Goal: Task Accomplishment & Management: Manage account settings

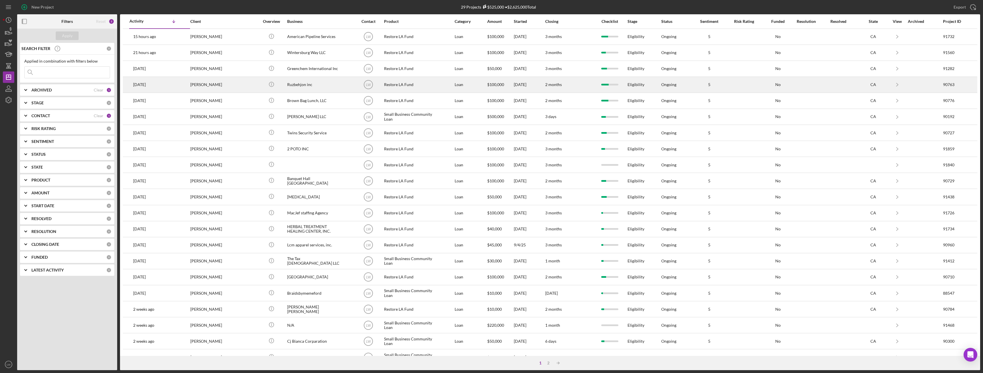
click at [308, 86] on div "Ruzbehjon inc" at bounding box center [315, 84] width 57 height 15
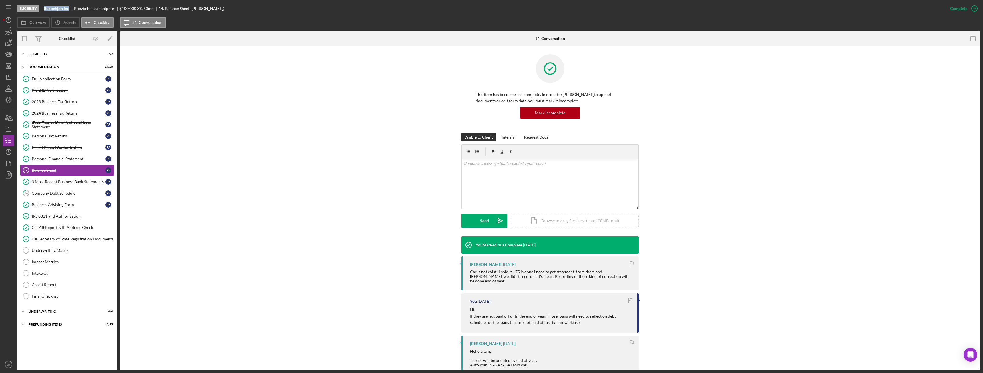
drag, startPoint x: 71, startPoint y: 9, endPoint x: 43, endPoint y: 9, distance: 27.4
click at [43, 9] on div "Eligibility Ruzbehjon inc Roozbeh Farahanipour $100,000 $20,000 3 % 60 mo 14. B…" at bounding box center [480, 8] width 927 height 17
copy b "Ruzbehjon inc"
click at [66, 183] on div "3 Most Recent Business Bank Statements" at bounding box center [69, 181] width 74 height 5
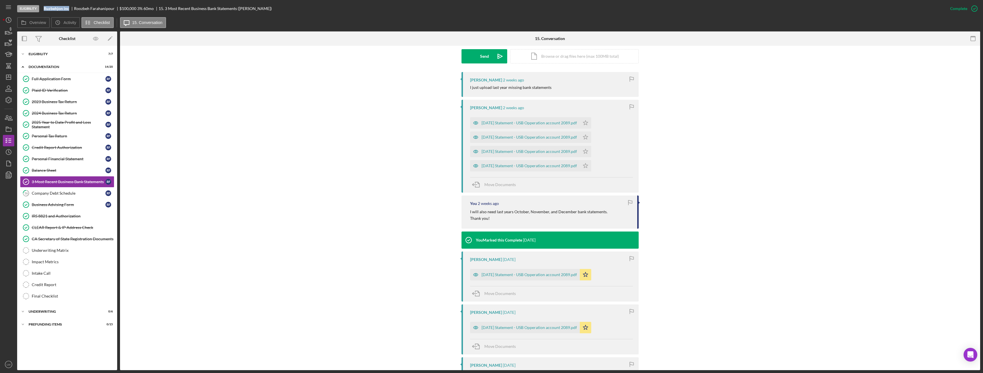
scroll to position [171, 0]
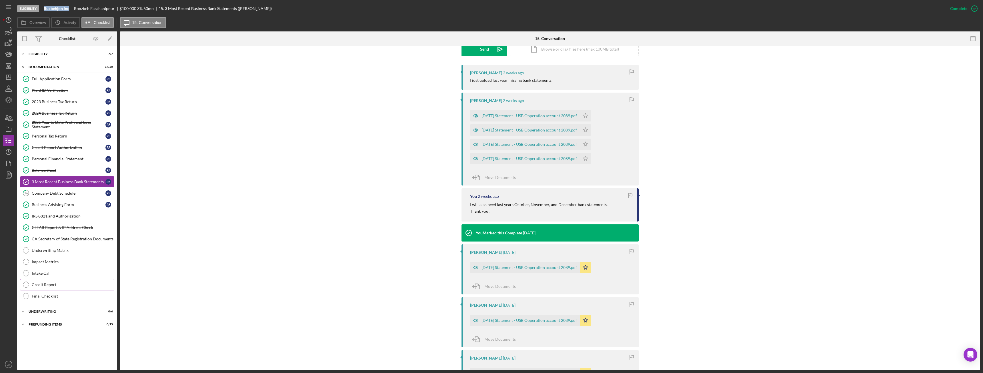
click at [53, 283] on div "Credit Report" at bounding box center [73, 284] width 82 height 5
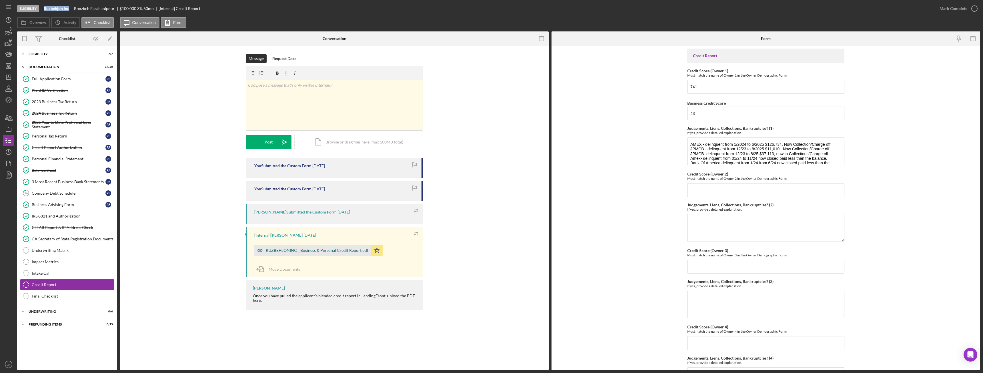
click at [297, 250] on div "RUZBEHJONINC__Business & Personal Credit Report.pdf" at bounding box center [317, 250] width 103 height 5
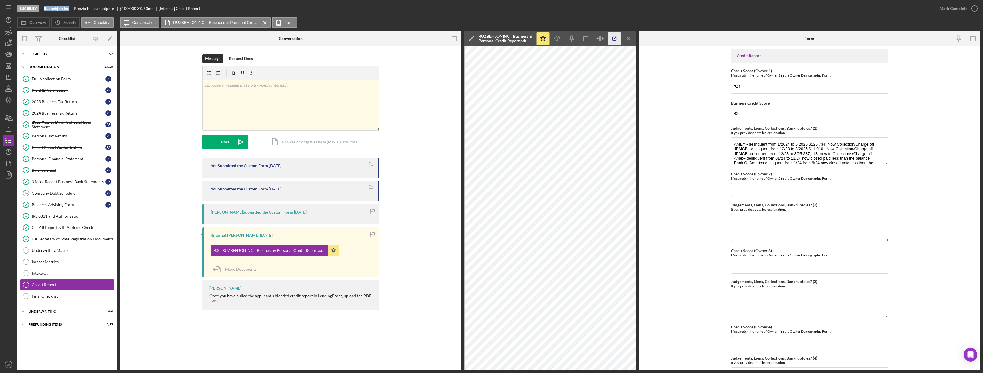
click at [612, 38] on icon "button" at bounding box center [614, 38] width 13 height 13
click at [615, 41] on icon "button" at bounding box center [614, 38] width 13 height 13
click at [634, 39] on icon "Icon/Menu Close" at bounding box center [629, 38] width 13 height 13
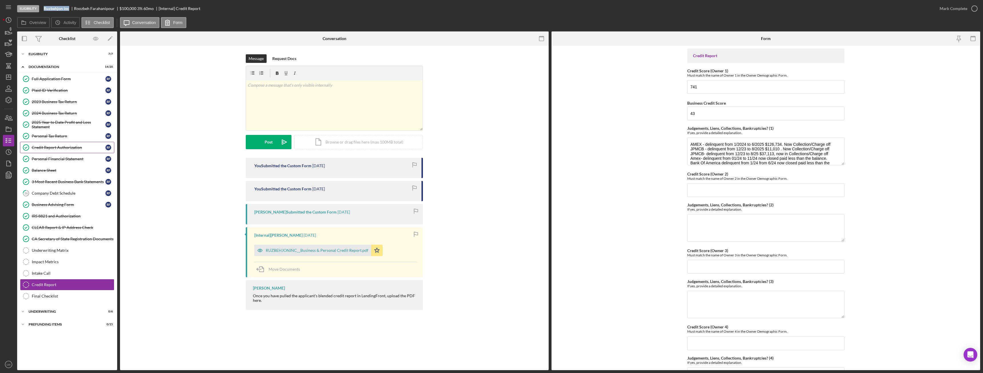
click at [64, 148] on div "Credit Report Authorization" at bounding box center [69, 147] width 74 height 5
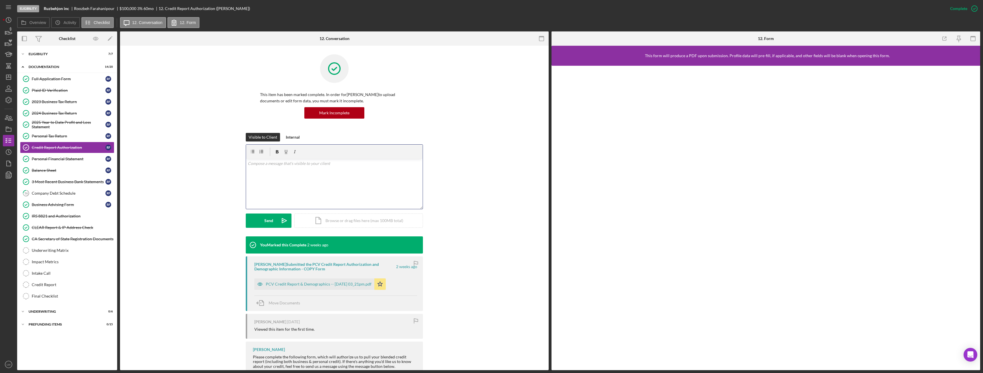
click at [304, 169] on div "v Color teal Color pink Remove color Add row above Add row below Add column bef…" at bounding box center [334, 184] width 177 height 50
click at [412, 166] on p "Good morning, I need the following payoffs or charge offs so the lending commit…" at bounding box center [334, 163] width 173 height 6
click at [252, 152] on icon "button" at bounding box center [252, 151] width 13 height 13
click at [267, 181] on p at bounding box center [338, 180] width 165 height 6
click at [371, 163] on p "Good morning, I need the following payoffs or charge offs so the lending commit…" at bounding box center [334, 166] width 173 height 13
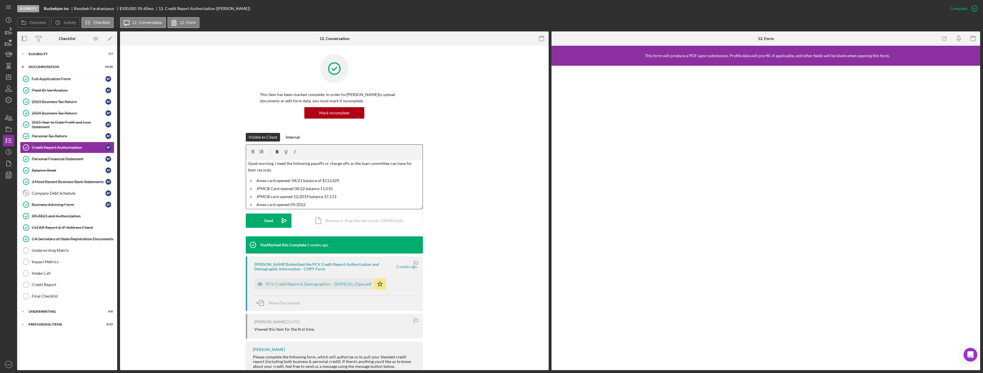
click at [347, 163] on p "Good morning, I need the following payoffs or charge offs so the loan committee…" at bounding box center [334, 166] width 173 height 13
drag, startPoint x: 332, startPoint y: 163, endPoint x: 338, endPoint y: 165, distance: 7.0
click at [333, 163] on p "Good morning, I need the following payoffs so the loan committee can have for t…" at bounding box center [334, 163] width 173 height 6
click at [348, 173] on p "Amex card opened/ 04/21 balance of $113,429" at bounding box center [338, 174] width 165 height 6
click at [274, 173] on p "Amex card opened/ 04/21 balance of $113,429 amount passed due $97,600" at bounding box center [338, 174] width 165 height 6
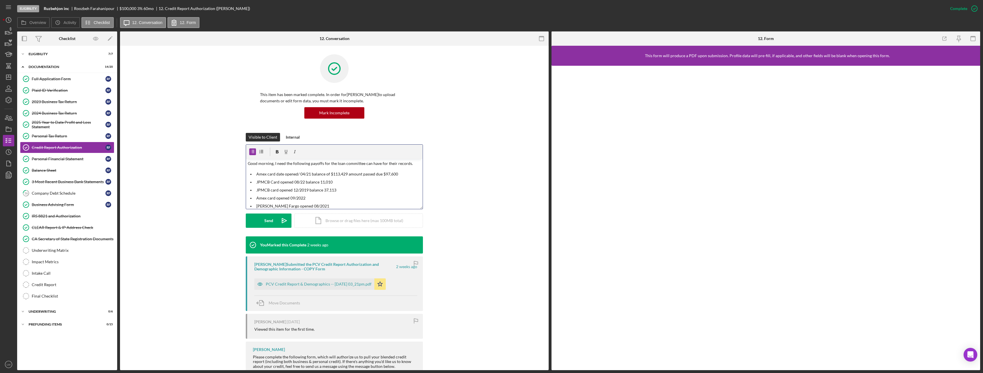
drag, startPoint x: 279, startPoint y: 184, endPoint x: 282, endPoint y: 186, distance: 3.1
click at [280, 184] on p "JPMCB Card opened 08/22 balance 11,010" at bounding box center [338, 182] width 165 height 6
click at [278, 190] on p "JPMCB card opened 12/2019 balance 37,113" at bounding box center [338, 190] width 165 height 6
click at [275, 197] on p "Amex card opened 09/2022" at bounding box center [338, 198] width 165 height 6
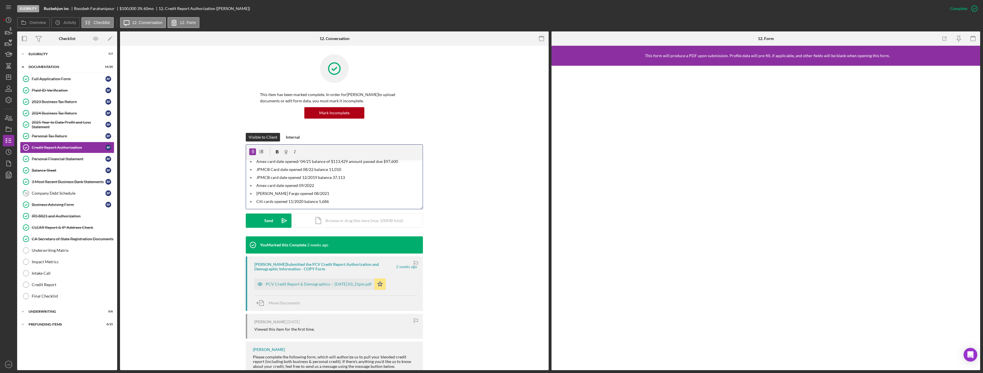
click at [278, 194] on p "Wells Fargo opened 08/2021" at bounding box center [338, 193] width 165 height 6
click at [272, 201] on p "Citi cards opened 11/2020 balance 5,686" at bounding box center [338, 201] width 165 height 6
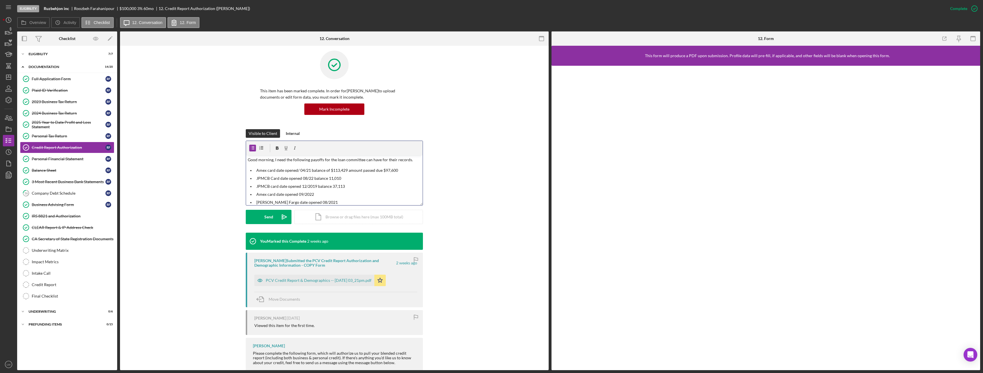
scroll to position [0, 0]
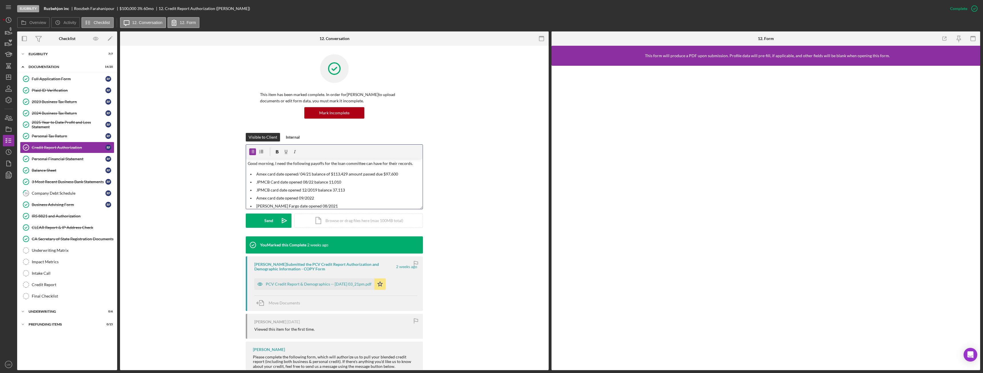
click at [322, 163] on p "Good morning, I need the following payoffs for the loan committee can have for …" at bounding box center [334, 163] width 173 height 6
click at [384, 164] on p "Good morning, I need the following payoffs for these credit cards listed below;…" at bounding box center [334, 166] width 173 height 13
click at [382, 163] on p "Good morning, I need the following payoffs for these credit cards listed below;…" at bounding box center [334, 166] width 173 height 13
click at [295, 169] on p "Good morning, I need the following payoffs for these credit cards listed below.…" at bounding box center [334, 166] width 173 height 13
click at [382, 164] on p "Good morning, I need the following payoffs for these credit cards listed below.…" at bounding box center [334, 166] width 173 height 13
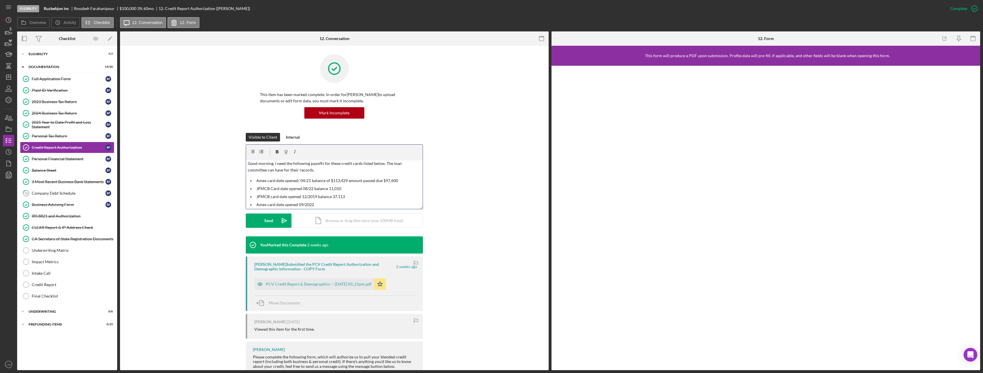
drag, startPoint x: 294, startPoint y: 170, endPoint x: 237, endPoint y: 169, distance: 57.2
click at [237, 169] on div "Visible to Client Internal v Color teal Color pink Remove color Add row above A…" at bounding box center [335, 184] width 412 height 103
click at [268, 169] on p "Good morning, I need the following payoffs for these credit cards listed below.…" at bounding box center [334, 166] width 173 height 13
click at [268, 220] on div "Send" at bounding box center [268, 221] width 9 height 14
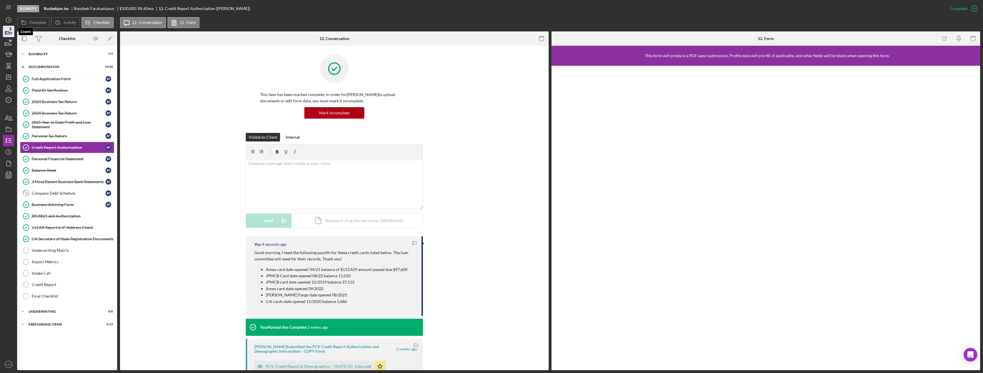
click at [5, 33] on polygon "button" at bounding box center [5, 32] width 1 height 3
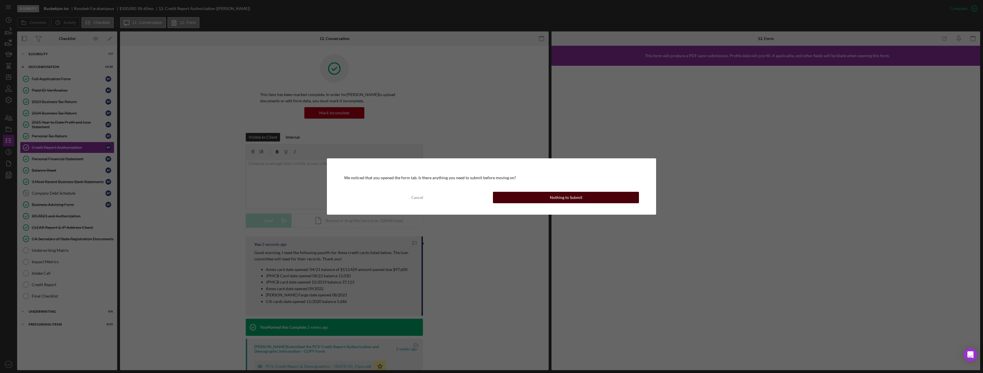
click at [548, 198] on button "Nothing to Submit" at bounding box center [566, 197] width 146 height 11
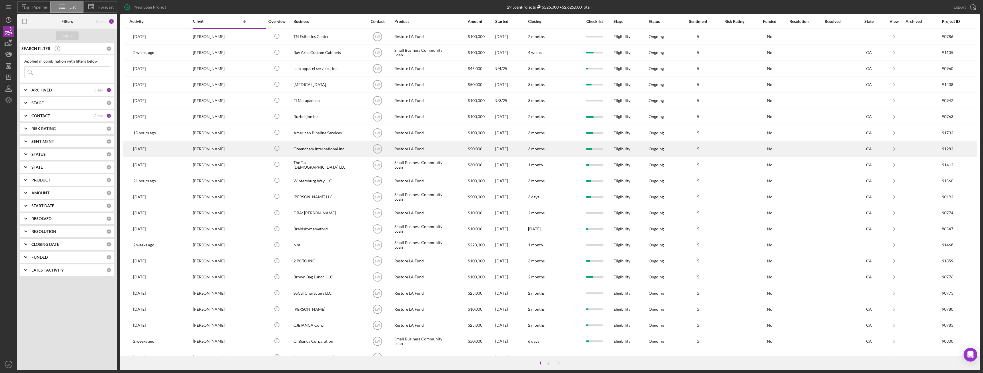
click at [300, 148] on div "Greenchem International Inc" at bounding box center [322, 148] width 57 height 15
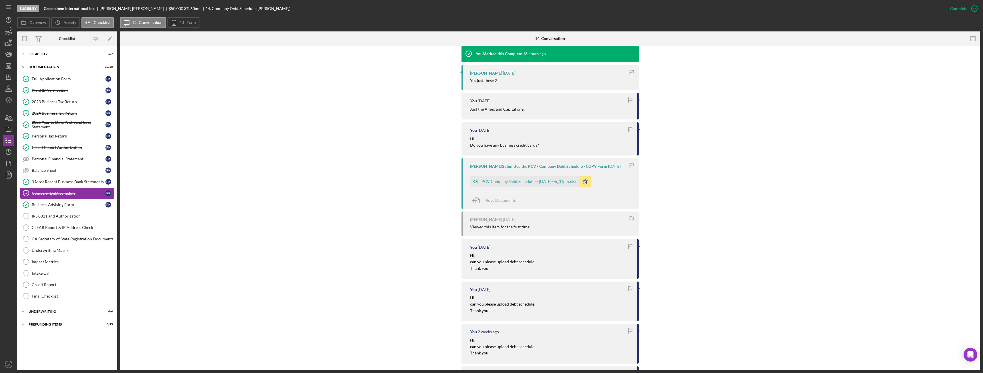
scroll to position [229, 0]
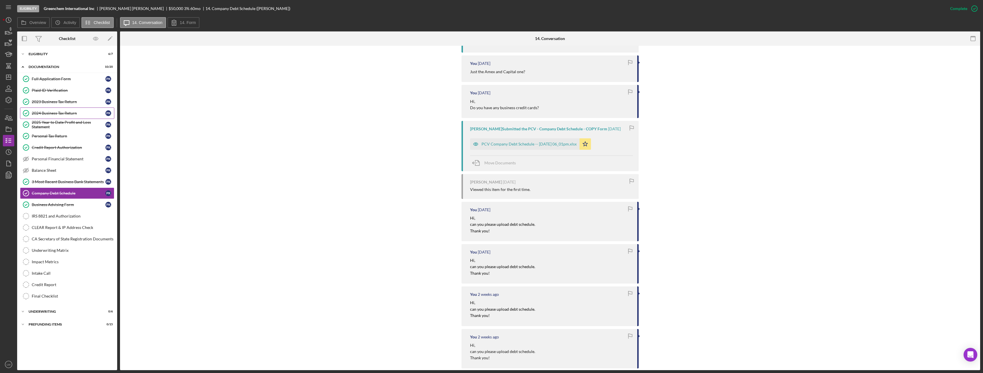
click at [62, 111] on div "2024 Business Tax Return" at bounding box center [69, 113] width 74 height 5
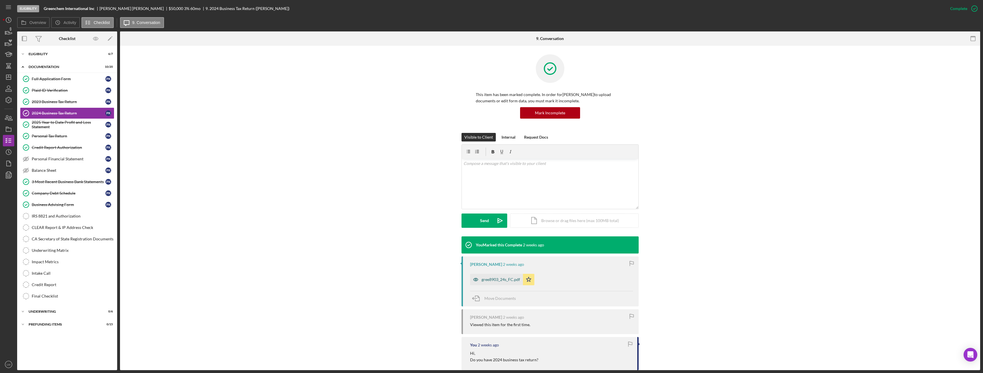
click at [481, 283] on div "gree8903_24s_FC.pdf" at bounding box center [496, 279] width 53 height 11
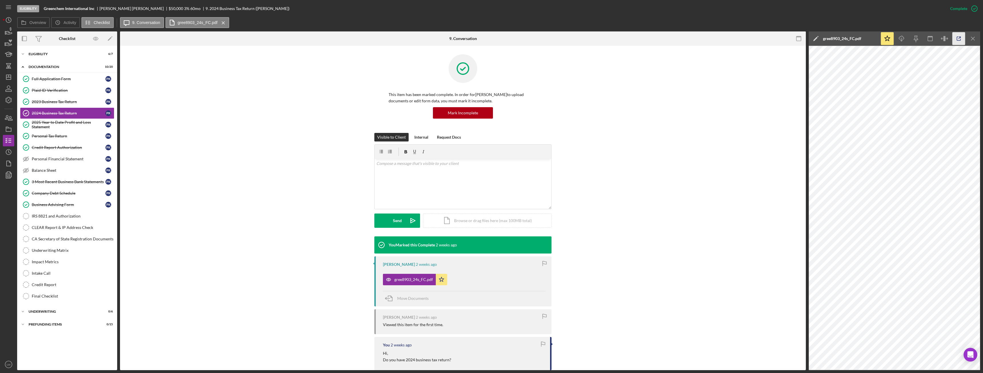
click at [958, 43] on icon "button" at bounding box center [959, 38] width 13 height 13
click at [40, 67] on div "Documentation" at bounding box center [69, 66] width 81 height 3
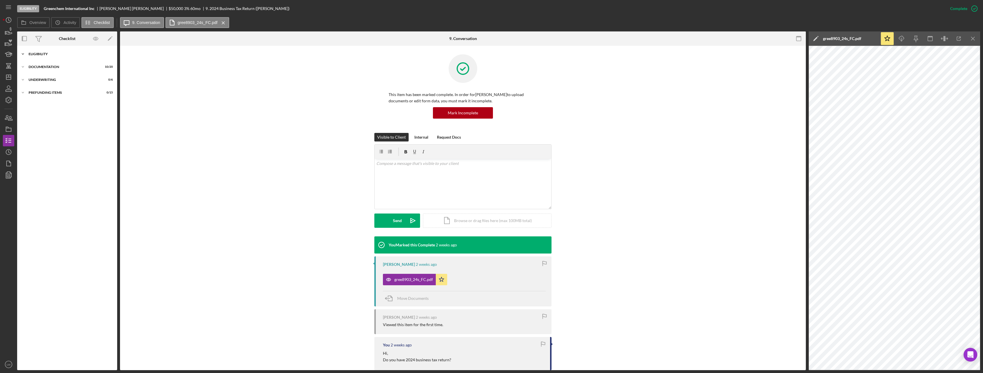
click at [53, 54] on div "Eligibility" at bounding box center [69, 53] width 81 height 3
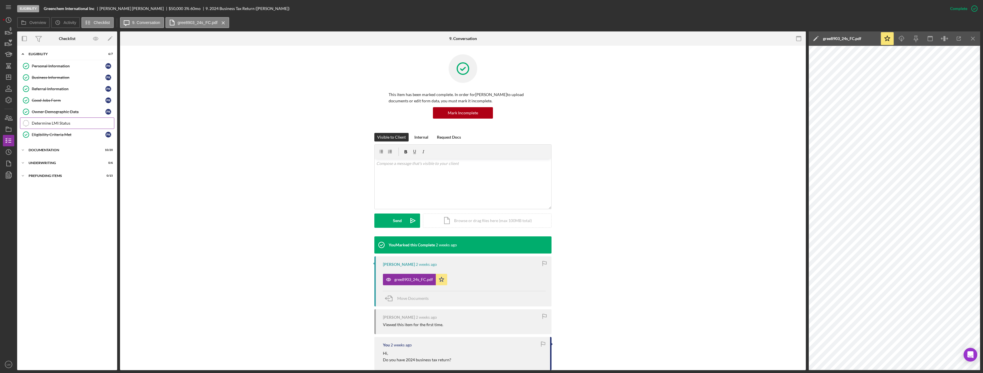
click at [50, 123] on div "Determine LMI Status" at bounding box center [73, 123] width 82 height 5
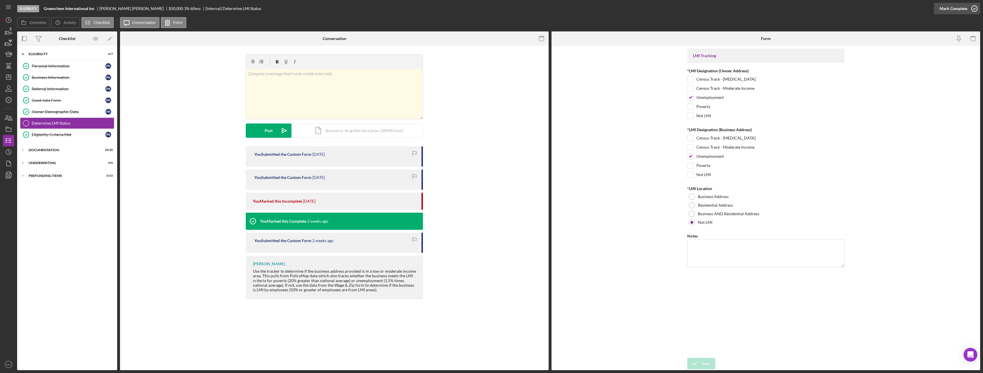
click at [951, 6] on div "Mark Complete" at bounding box center [954, 8] width 28 height 11
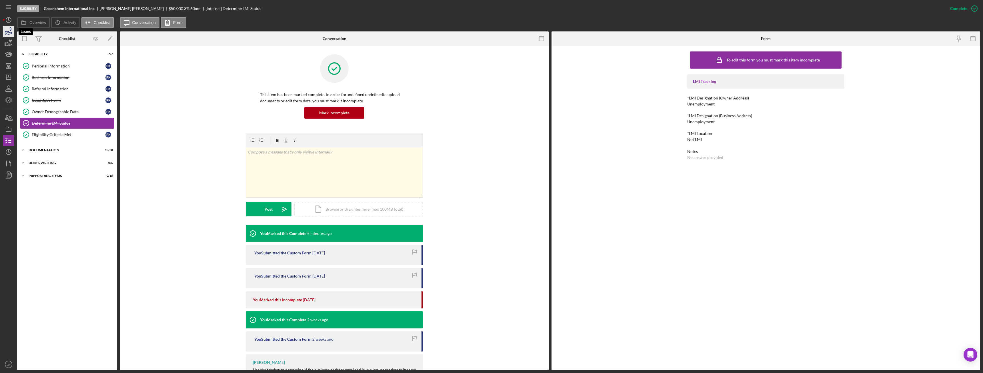
click at [6, 33] on polygon "button" at bounding box center [5, 32] width 1 height 3
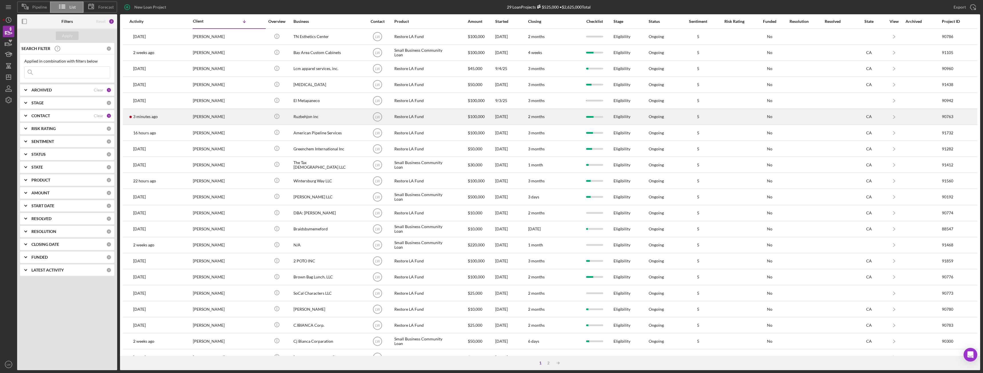
click at [230, 119] on div "[PERSON_NAME]" at bounding box center [221, 116] width 57 height 15
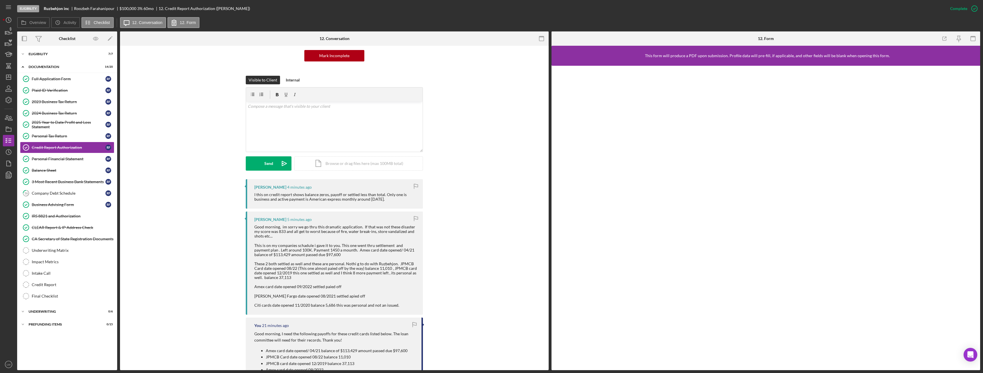
scroll to position [29, 0]
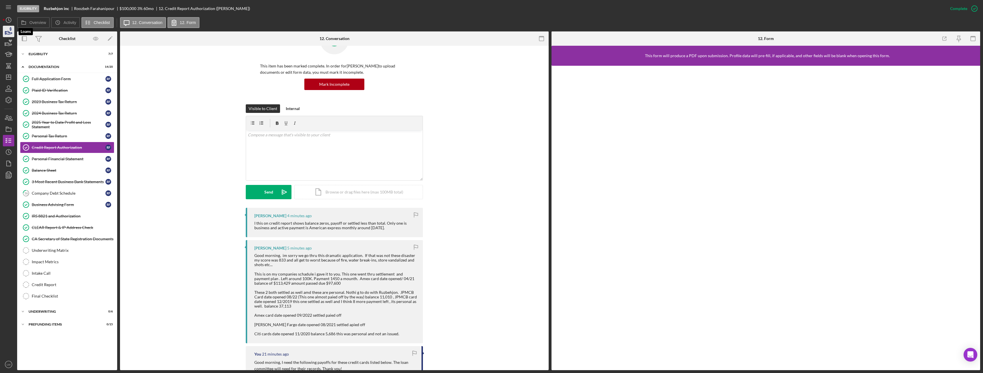
click at [8, 34] on icon "button" at bounding box center [9, 32] width 6 height 3
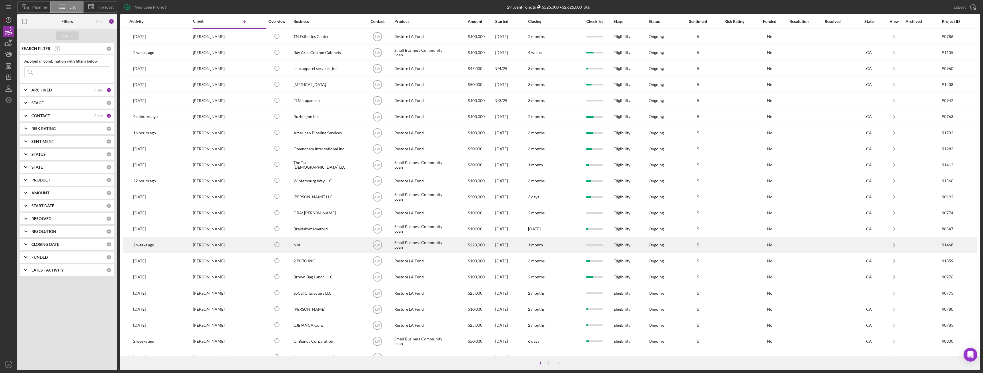
scroll to position [77, 0]
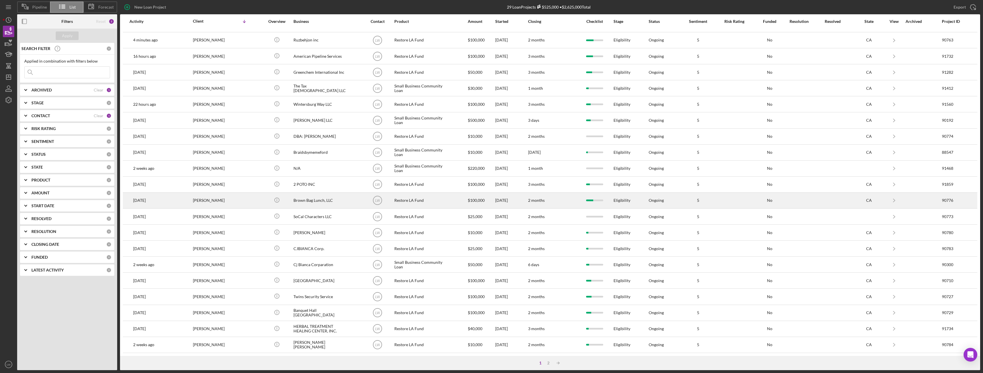
click at [307, 203] on div "Brown Bag Lunch, LLC" at bounding box center [322, 200] width 57 height 15
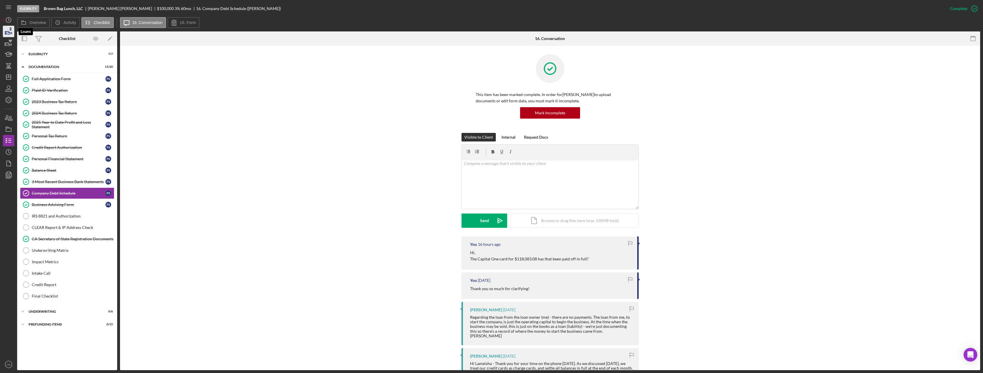
click at [11, 32] on icon "button" at bounding box center [8, 31] width 14 height 14
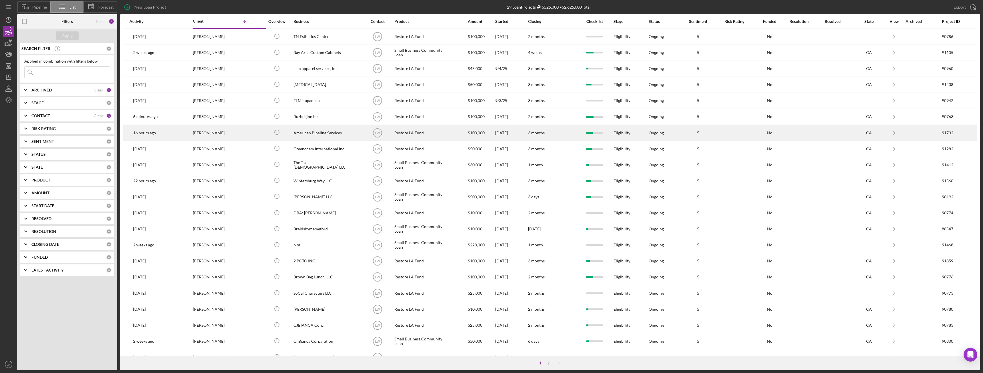
click at [253, 136] on td "Richard Craig" at bounding box center [229, 133] width 73 height 16
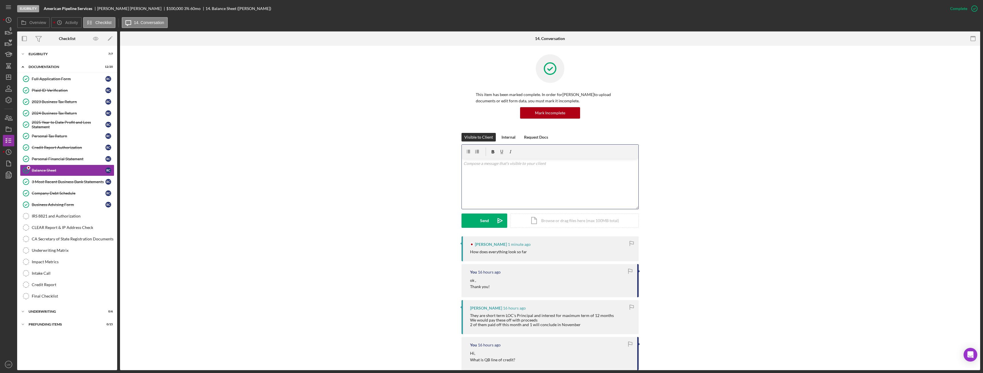
click at [533, 187] on div "v Color teal Color pink Remove color Add row above Add row below Add column bef…" at bounding box center [550, 184] width 177 height 50
click at [594, 172] on p "Currently been reviewed by the loan committee. I will keep you updated" at bounding box center [550, 171] width 173 height 6
click at [547, 171] on p "Currently been reviewed by the loan committee. I will keep you updated." at bounding box center [550, 171] width 173 height 6
click at [595, 173] on p "Currently been reviewed by the loan committee, I will keep you updated." at bounding box center [550, 171] width 173 height 6
click at [493, 220] on icon "Icon/icon-invite-send" at bounding box center [500, 221] width 14 height 14
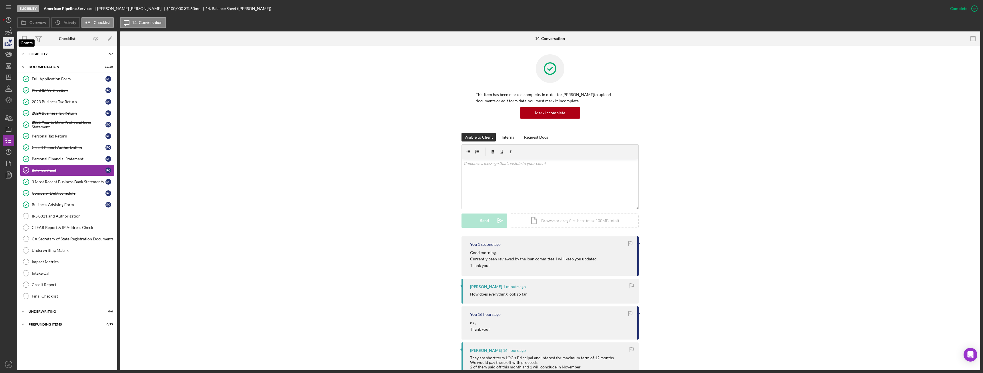
click at [5, 39] on icon "button" at bounding box center [8, 43] width 14 height 14
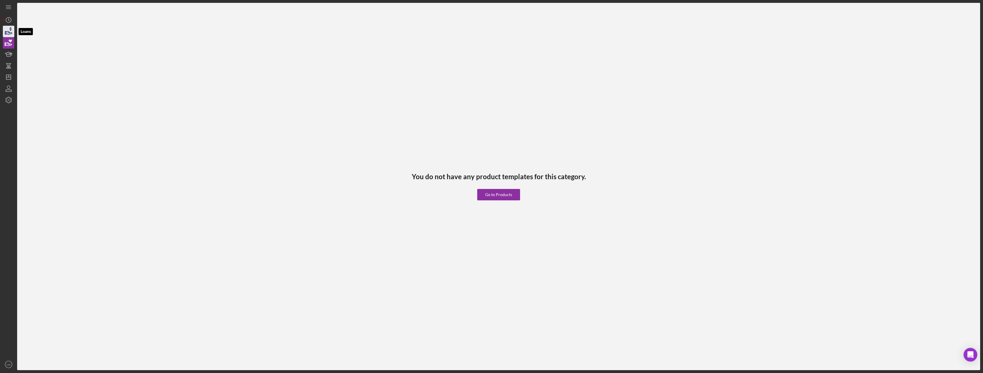
click at [5, 31] on icon "button" at bounding box center [8, 31] width 14 height 14
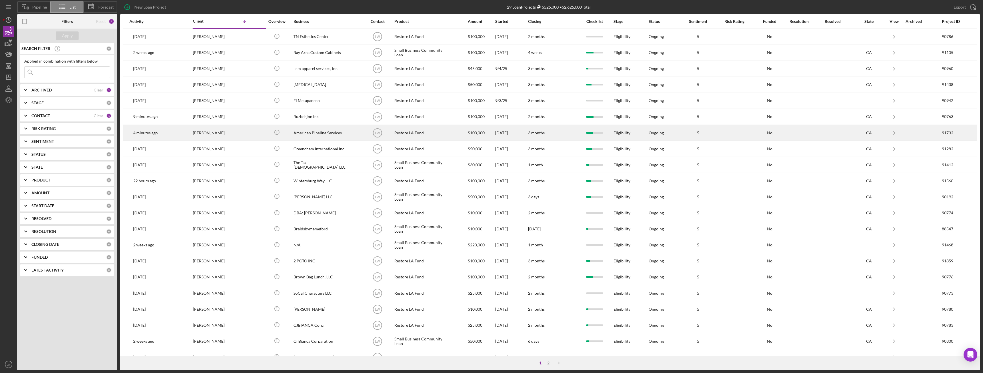
click at [326, 137] on div "American Pipeline Services" at bounding box center [322, 132] width 57 height 15
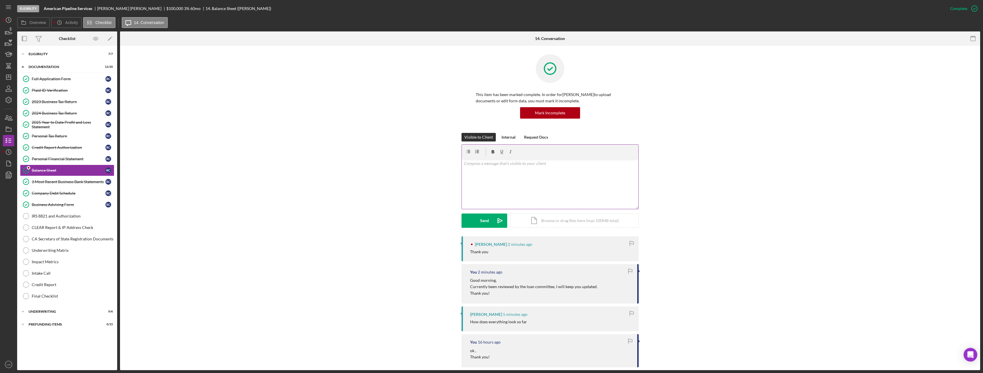
click at [522, 200] on div "v Color teal Color pink Remove color Add row above Add row below Add column bef…" at bounding box center [550, 184] width 177 height 50
click at [483, 218] on div "Send" at bounding box center [484, 221] width 9 height 14
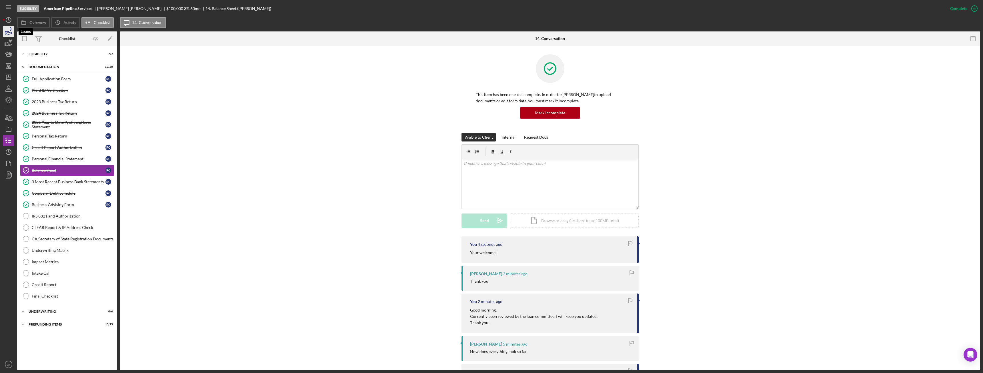
click at [10, 31] on icon "button" at bounding box center [8, 31] width 14 height 14
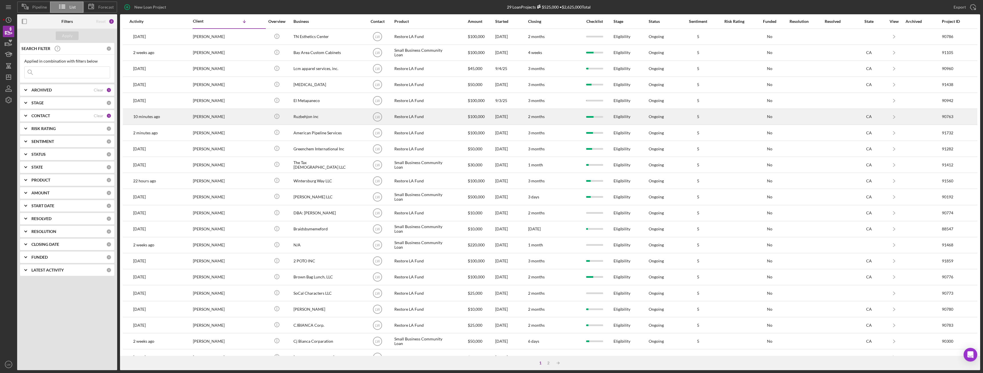
click at [302, 116] on div "Ruzbehjon inc" at bounding box center [322, 116] width 57 height 15
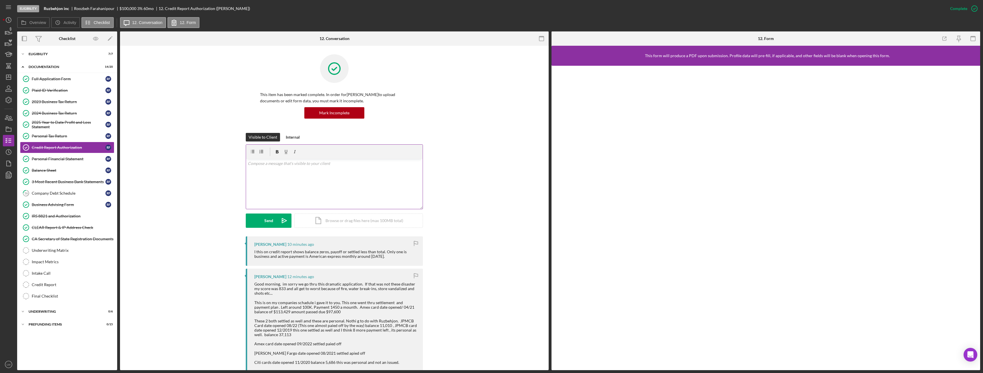
click at [317, 176] on div "v Color teal Color pink Remove color Add row above Add row below Add column bef…" at bounding box center [334, 184] width 177 height 50
click at [391, 173] on p "Can you please provide documentation that the credit cards has been paid off." at bounding box center [334, 171] width 173 height 6
click at [331, 179] on p "Can you please provide documentation that the credit cards has been paid off. T…" at bounding box center [334, 174] width 173 height 13
click at [350, 178] on p "Can you please provide documentation that the credit cards has been paid off. T…" at bounding box center [334, 174] width 173 height 13
click at [384, 170] on p "Can you please provide documentation that the credit cards has been paid off. T…" at bounding box center [334, 174] width 173 height 13
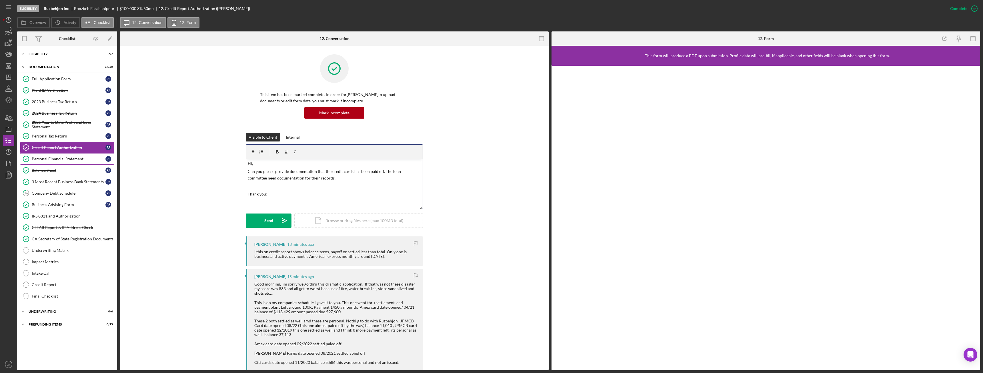
click at [73, 159] on div "Personal Financial Statement" at bounding box center [69, 159] width 74 height 5
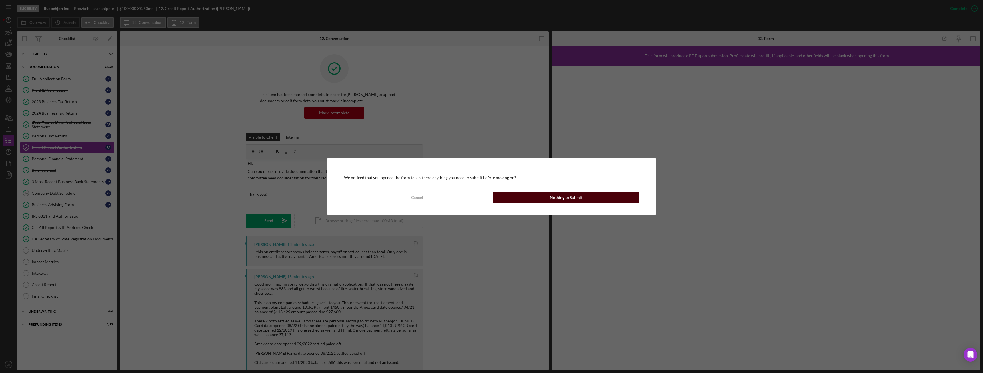
click at [524, 197] on button "Nothing to Submit" at bounding box center [566, 197] width 146 height 11
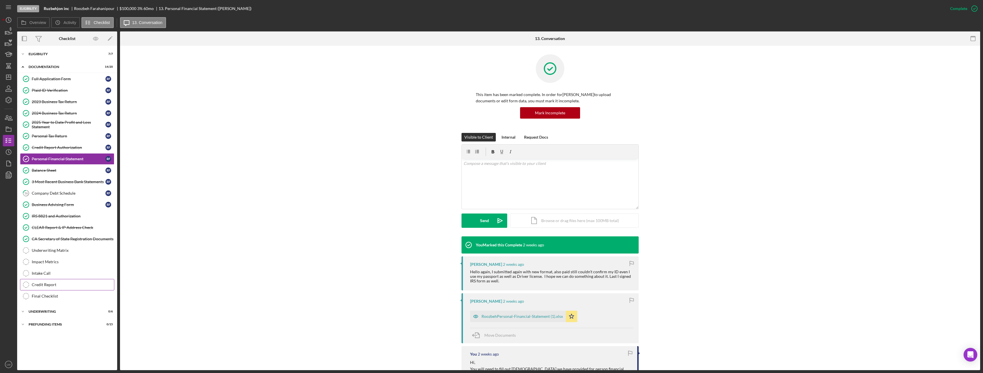
click at [56, 285] on div "Credit Report" at bounding box center [73, 284] width 82 height 5
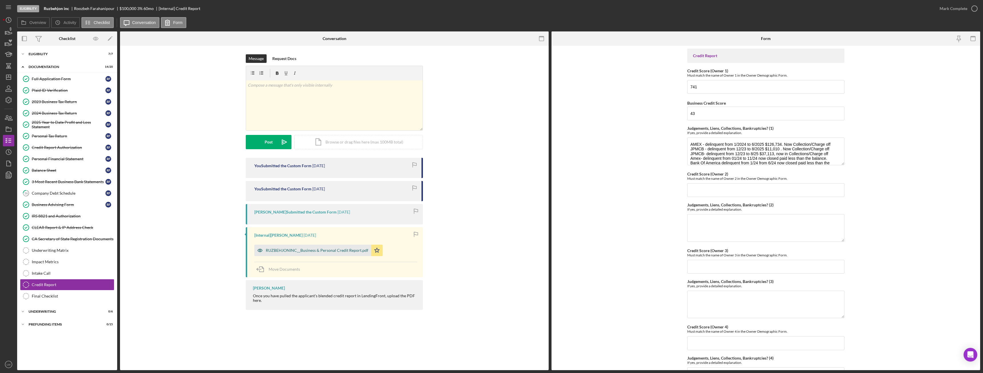
click at [339, 253] on div "RUZBEHJONINC__Business & Personal Credit Report.pdf" at bounding box center [312, 250] width 117 height 11
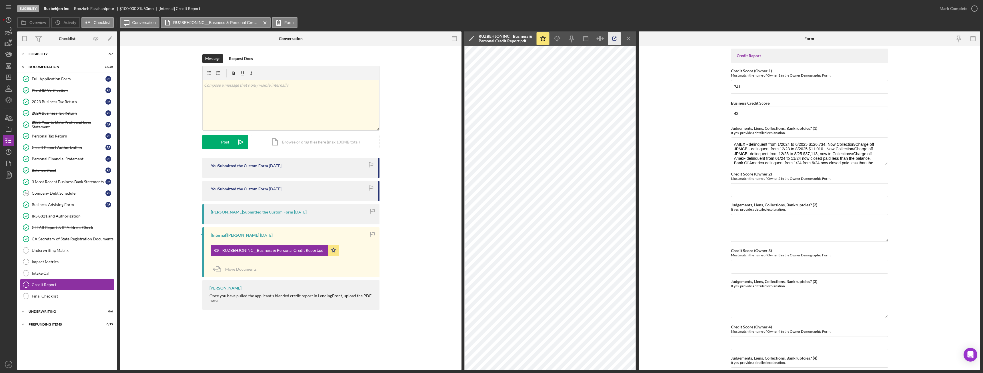
click at [617, 37] on icon "button" at bounding box center [614, 38] width 13 height 13
click at [51, 145] on div "Credit Report Authorization" at bounding box center [69, 147] width 74 height 5
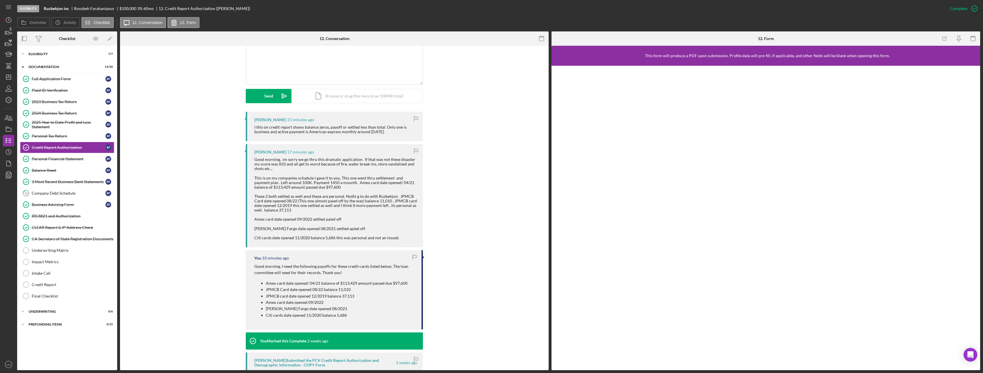
scroll to position [143, 0]
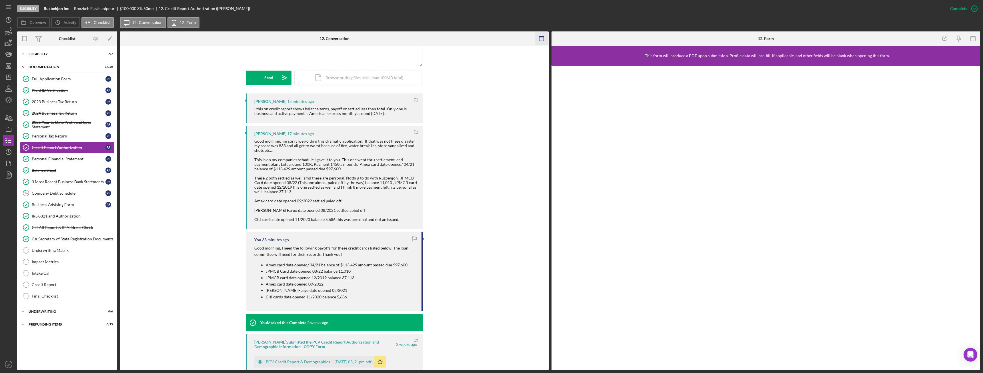
click at [970, 39] on icon "button" at bounding box center [973, 38] width 13 height 13
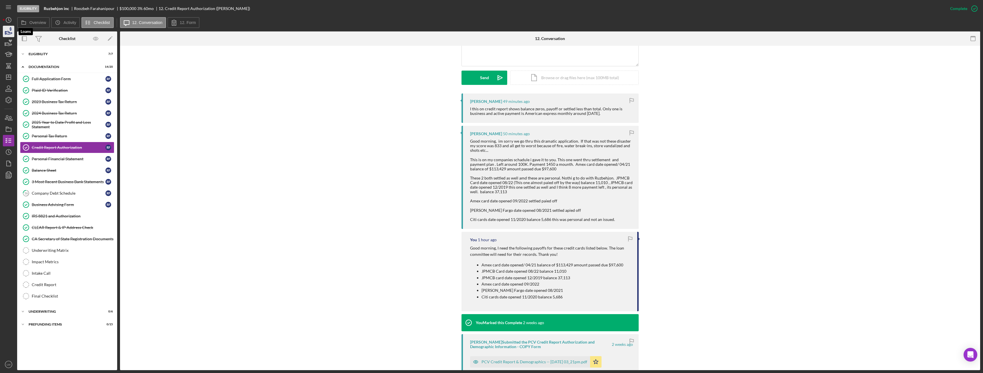
click at [11, 31] on icon "button" at bounding box center [8, 31] width 14 height 14
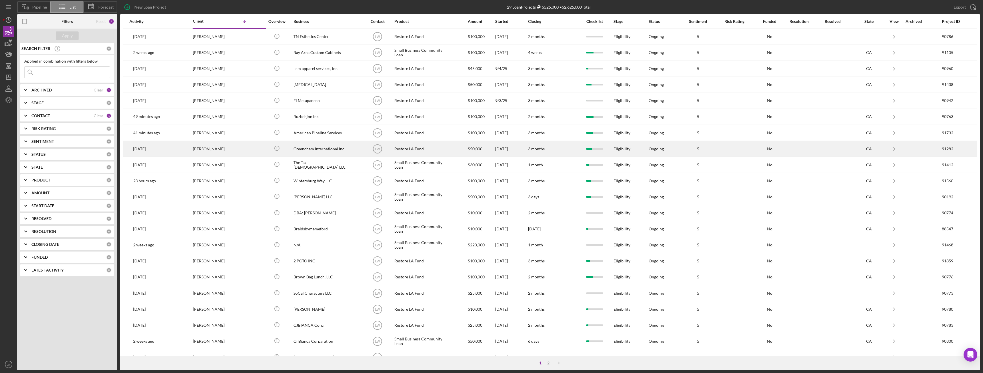
click at [329, 149] on div "Greenchem International Inc" at bounding box center [322, 148] width 57 height 15
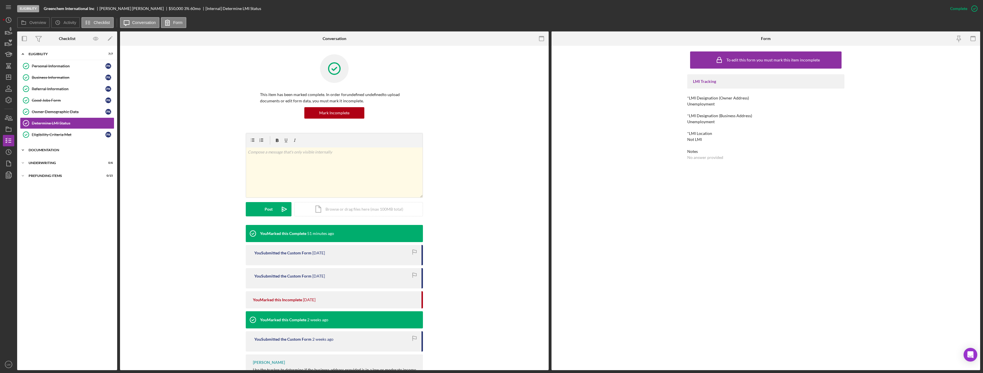
click at [33, 149] on div "Documentation" at bounding box center [69, 149] width 81 height 3
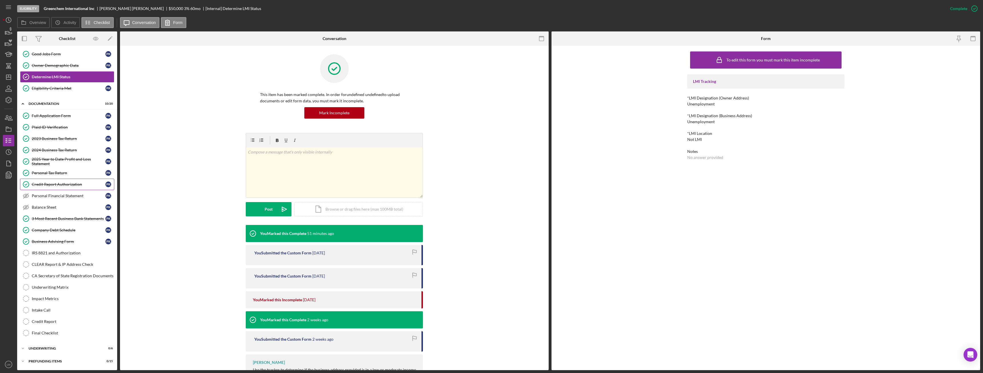
click at [60, 184] on div "Credit Report Authorization" at bounding box center [69, 184] width 74 height 5
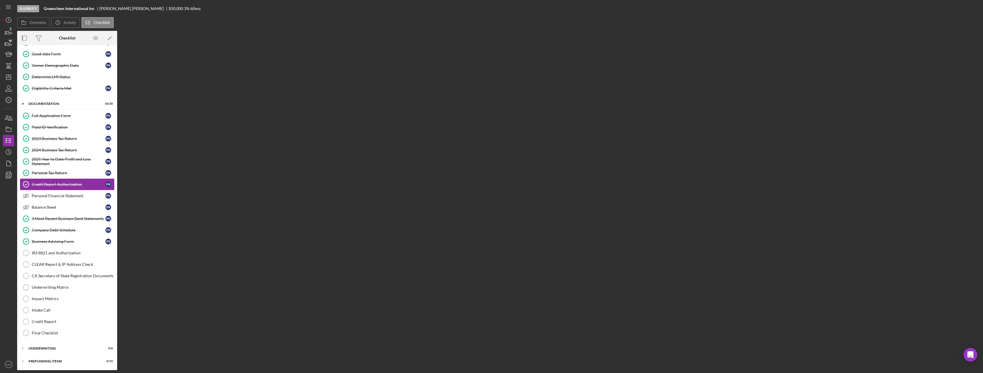
scroll to position [46, 0]
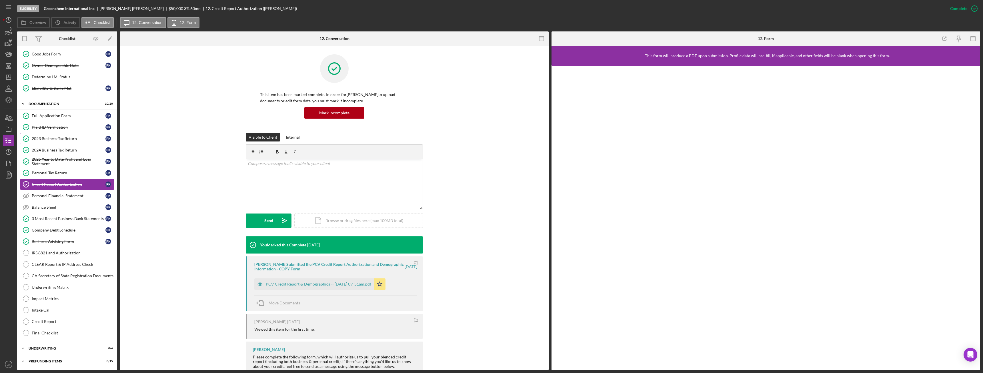
click at [49, 137] on div "2023 Business Tax Return" at bounding box center [69, 138] width 74 height 5
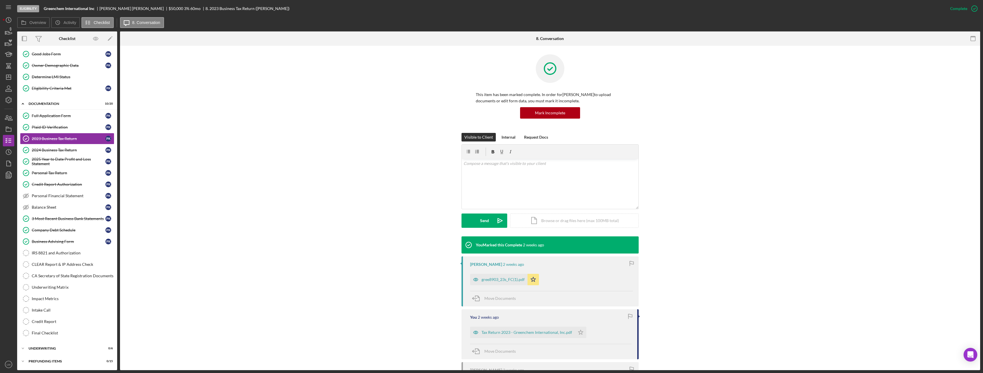
scroll to position [71, 0]
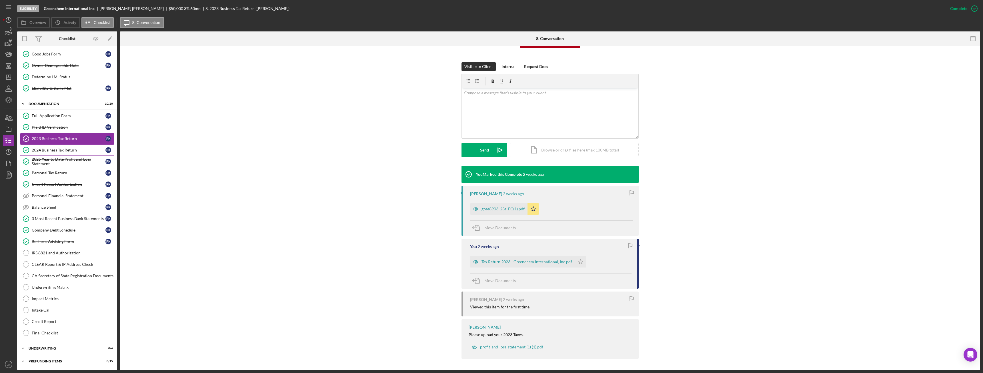
click at [51, 151] on div "2024 Business Tax Return" at bounding box center [69, 150] width 74 height 5
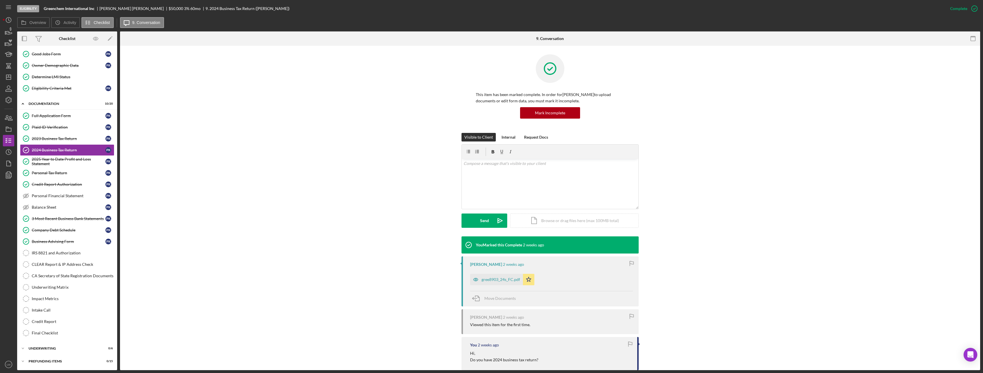
scroll to position [53, 0]
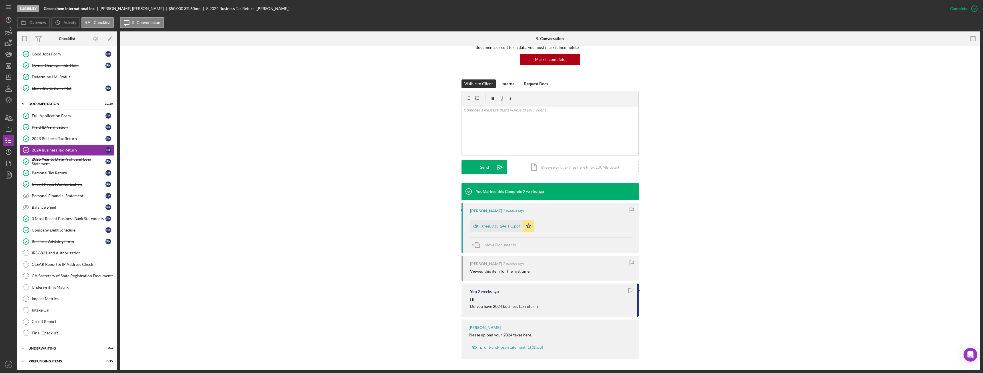
click at [58, 157] on div "2025 Year to Date Profit and Loss Statement" at bounding box center [69, 161] width 74 height 9
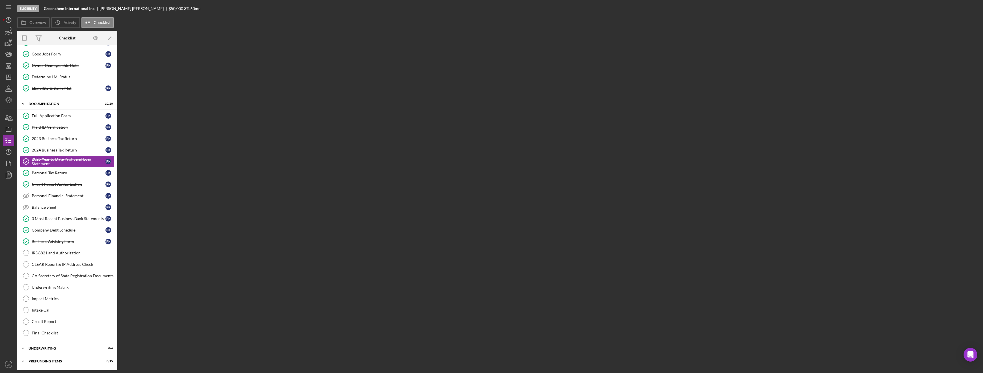
scroll to position [46, 0]
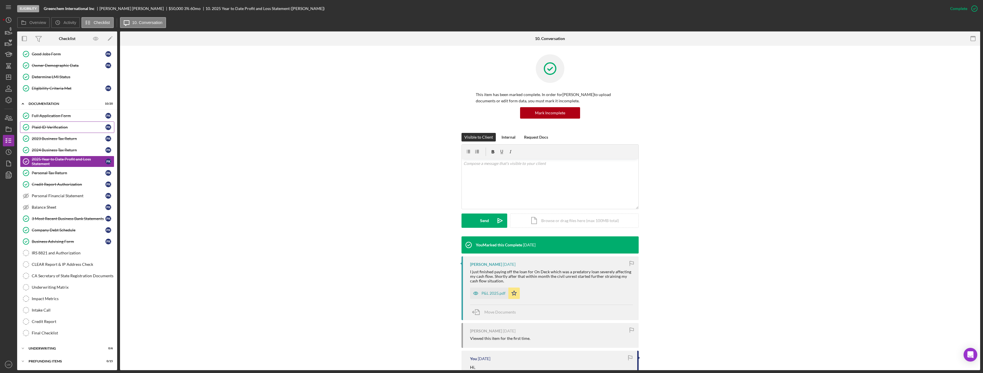
click at [46, 127] on div "Plaid ID Verification" at bounding box center [69, 127] width 74 height 5
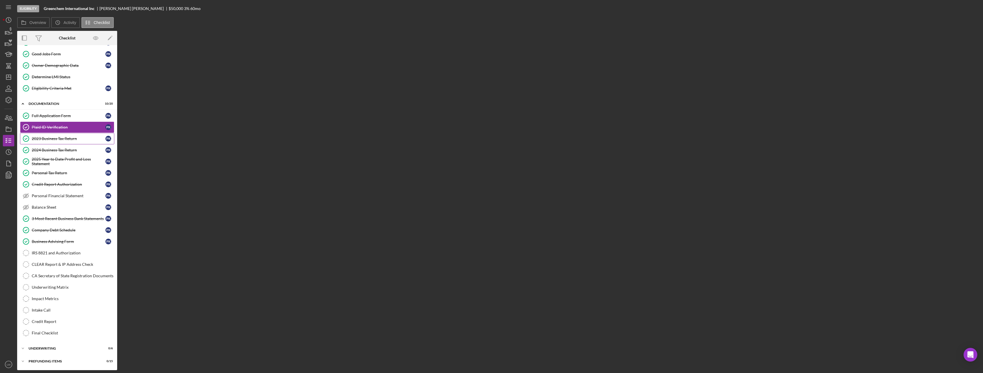
scroll to position [46, 0]
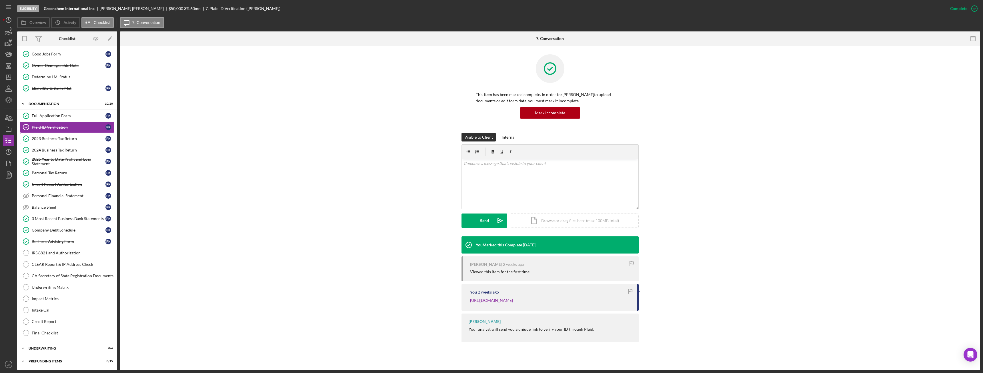
click at [47, 139] on div "2023 Business Tax Return" at bounding box center [69, 138] width 74 height 5
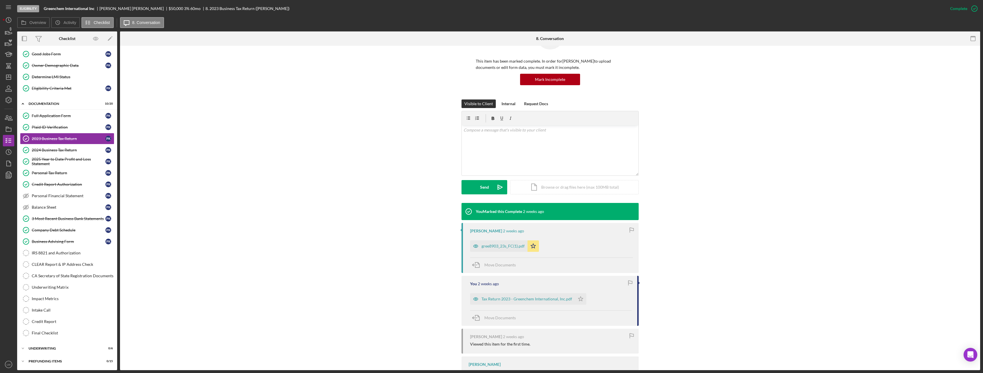
scroll to position [71, 0]
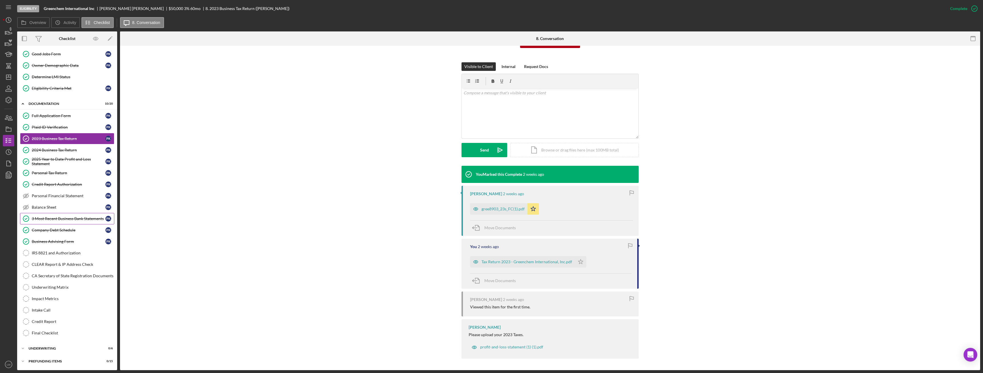
click at [61, 216] on div "3 Most Recent Business Bank Statements" at bounding box center [69, 218] width 74 height 5
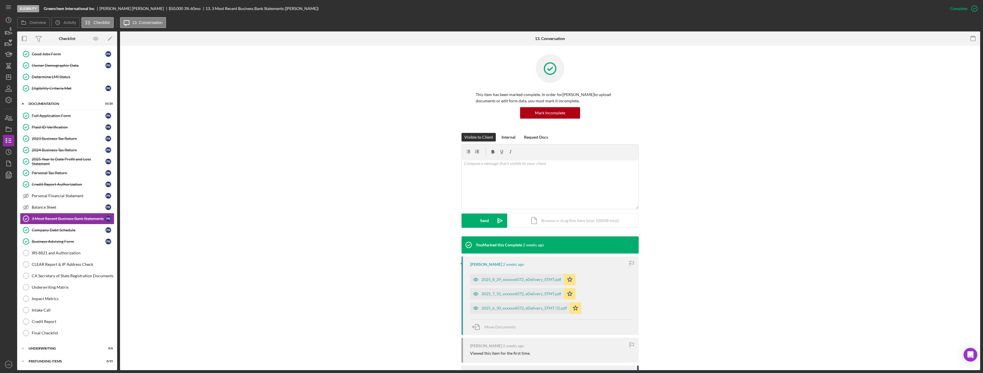
scroll to position [82, 0]
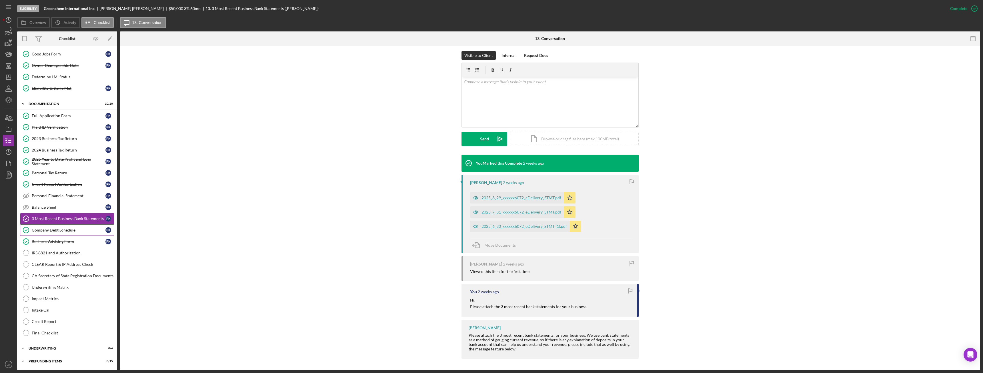
click at [59, 229] on div "Company Debt Schedule" at bounding box center [69, 230] width 74 height 5
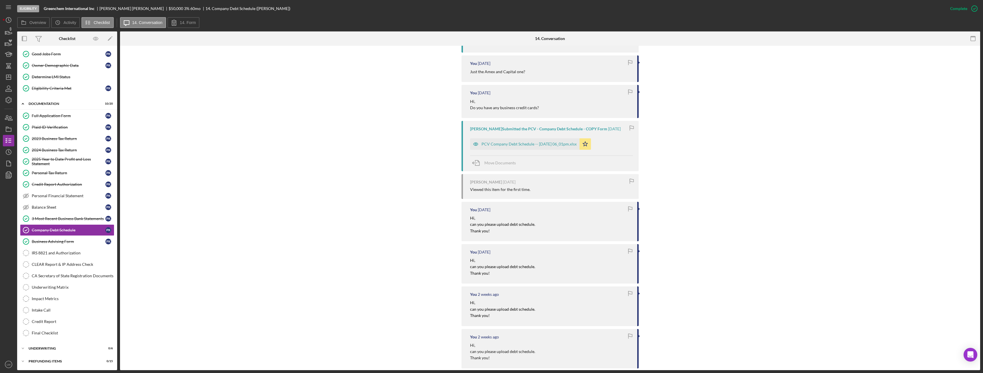
scroll to position [57, 0]
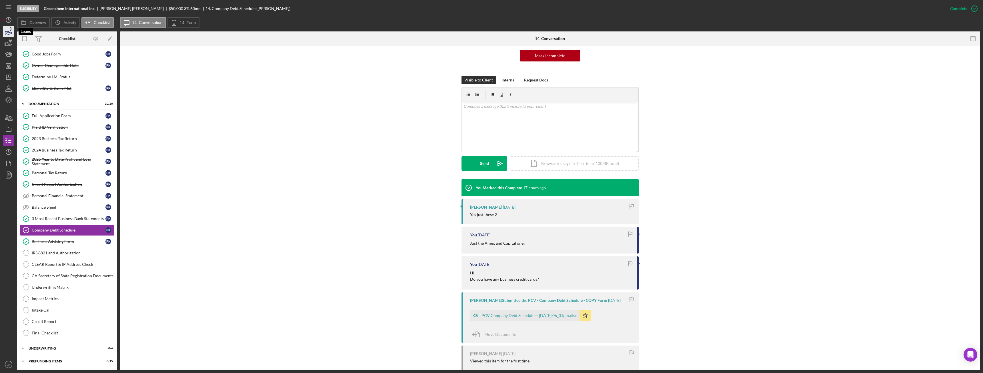
click at [11, 31] on icon "button" at bounding box center [8, 31] width 14 height 14
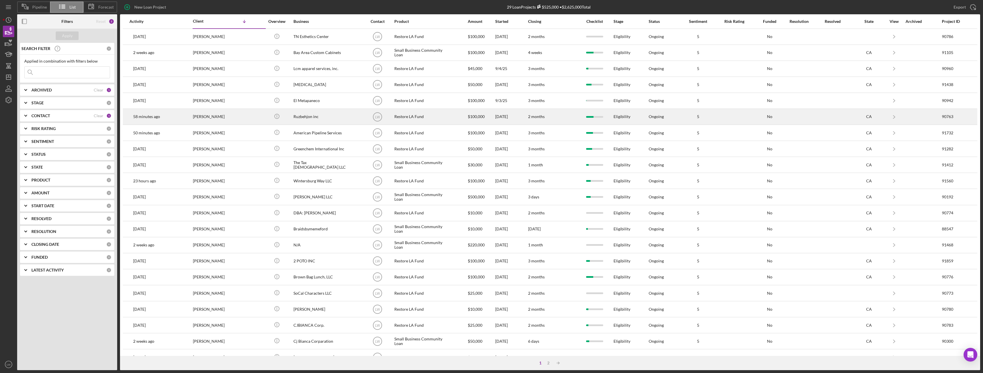
click at [309, 116] on div "Ruzbehjon inc" at bounding box center [322, 116] width 57 height 15
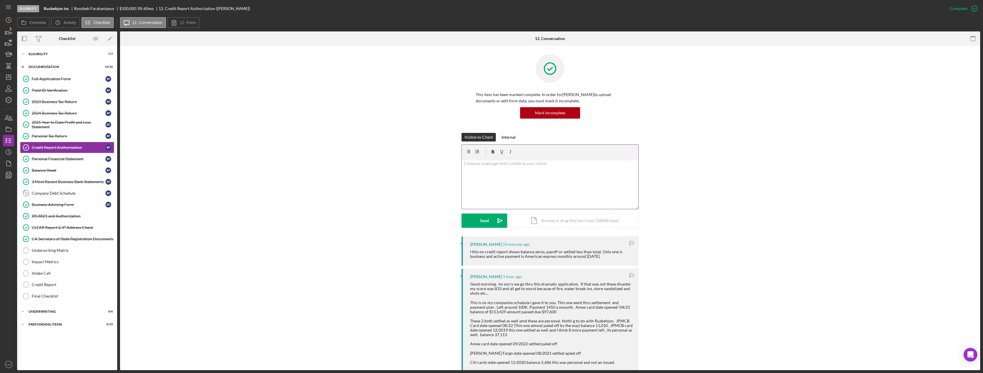
click at [579, 197] on div "v Color teal Color pink Remove color Add row above Add row below Add column bef…" at bounding box center [550, 184] width 177 height 50
drag, startPoint x: 564, startPoint y: 171, endPoint x: 463, endPoint y: 167, distance: 101.3
click at [457, 166] on div "Visible to Client Internal v Color teal Color pink Remove color Add row above A…" at bounding box center [550, 184] width 843 height 103
copy div "Hi, Please upload payoff letters or statements that show credit cards has been …"
click at [61, 192] on div "Company Debt Schedule" at bounding box center [69, 193] width 74 height 5
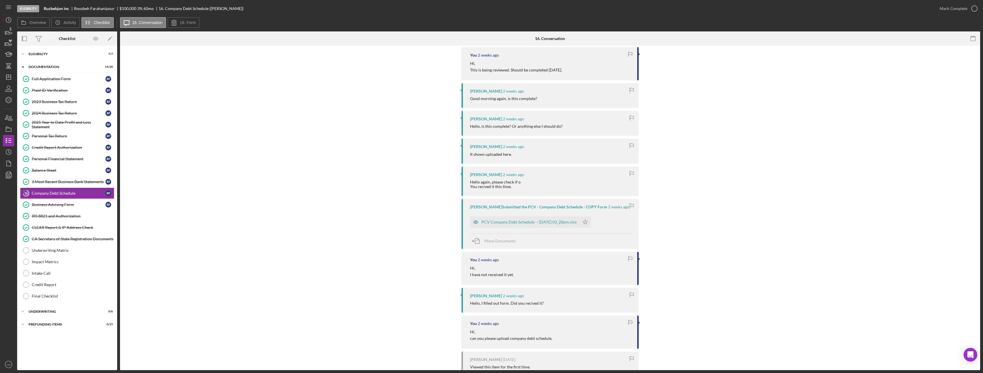
scroll to position [1442, 0]
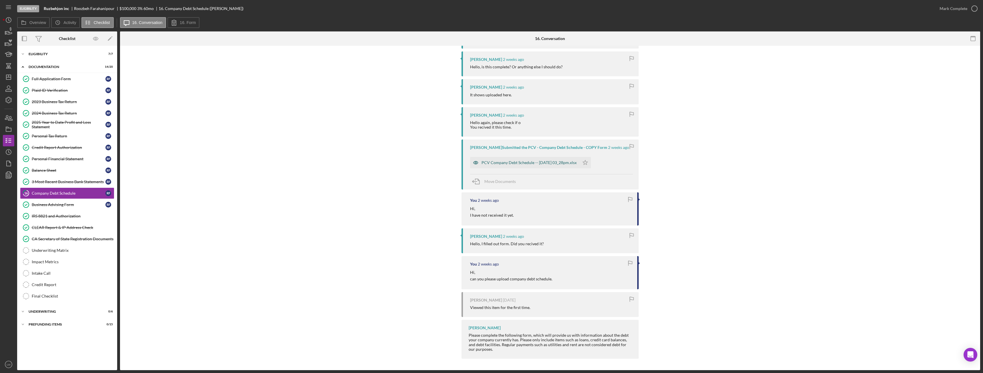
click at [524, 164] on div "PCV Company Debt Schedule -- [DATE] 03_28pm.xlsx" at bounding box center [529, 162] width 95 height 5
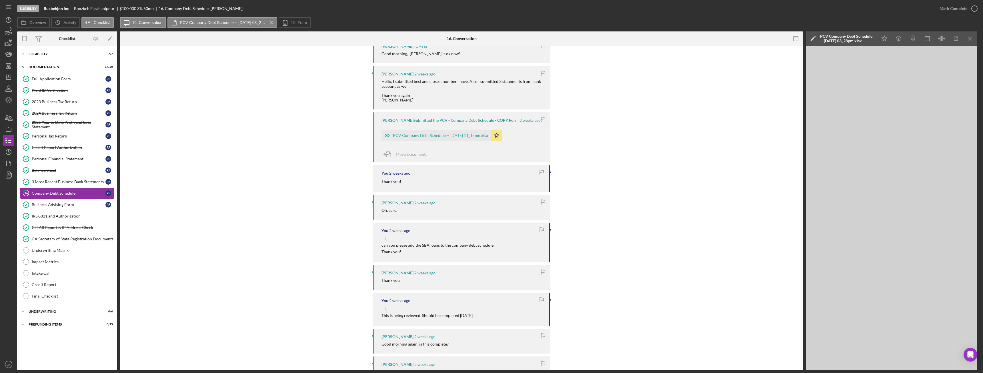
scroll to position [1127, 0]
click at [424, 138] on div "PCV Company Debt Schedule -- [DATE] 11_15pm.xlsx" at bounding box center [440, 135] width 95 height 5
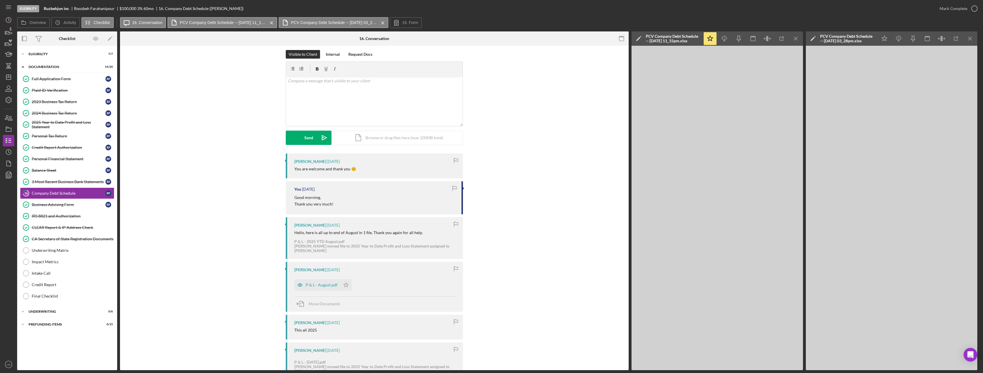
scroll to position [0, 0]
click at [42, 147] on div "Credit Report Authorization" at bounding box center [69, 147] width 74 height 5
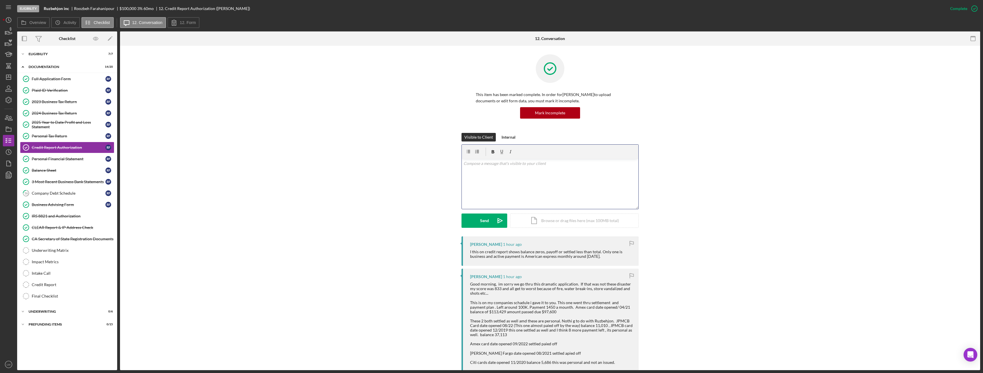
click at [513, 181] on div "v Color teal Color pink Remove color Add row above Add row below Add column bef…" at bounding box center [550, 184] width 177 height 50
click at [488, 172] on p "Please upload payoff letters or statements that show credit cards has been paid…" at bounding box center [550, 171] width 173 height 6
click at [487, 181] on p "Please upload business credit card payoff letters or statements that show credi…" at bounding box center [550, 174] width 173 height 13
click at [477, 220] on button "Send Icon/icon-invite-send" at bounding box center [485, 221] width 46 height 14
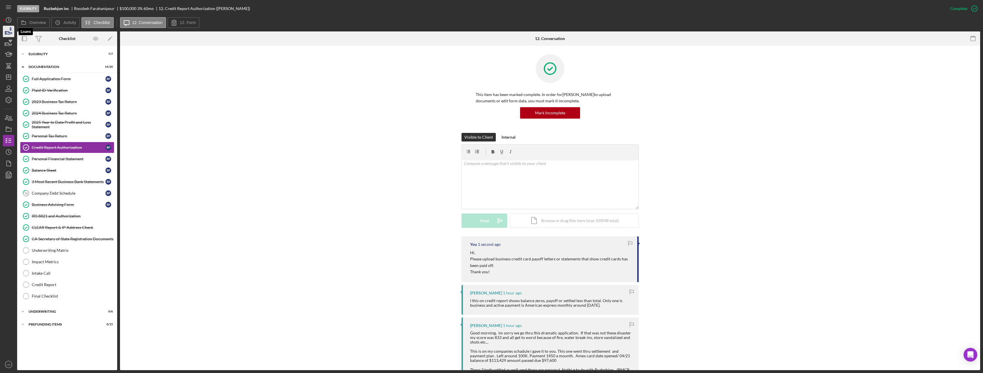
click at [11, 30] on icon "button" at bounding box center [11, 29] width 2 height 4
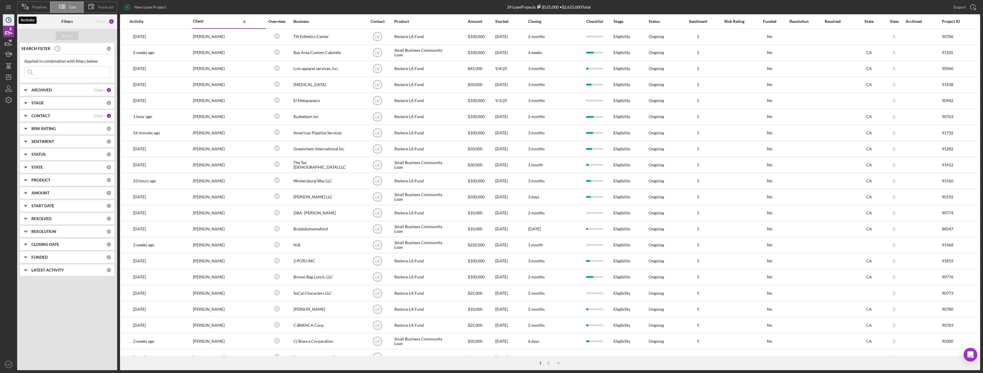
click at [7, 20] on icon "Icon/History" at bounding box center [8, 20] width 14 height 14
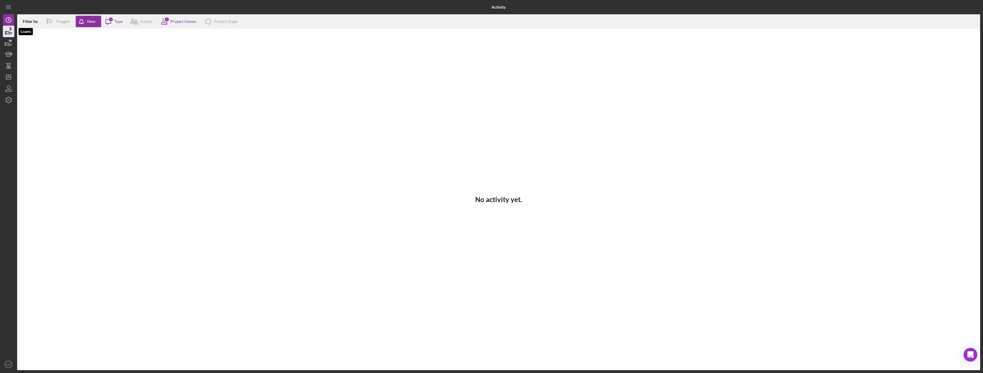
click at [8, 31] on icon "button" at bounding box center [8, 31] width 14 height 14
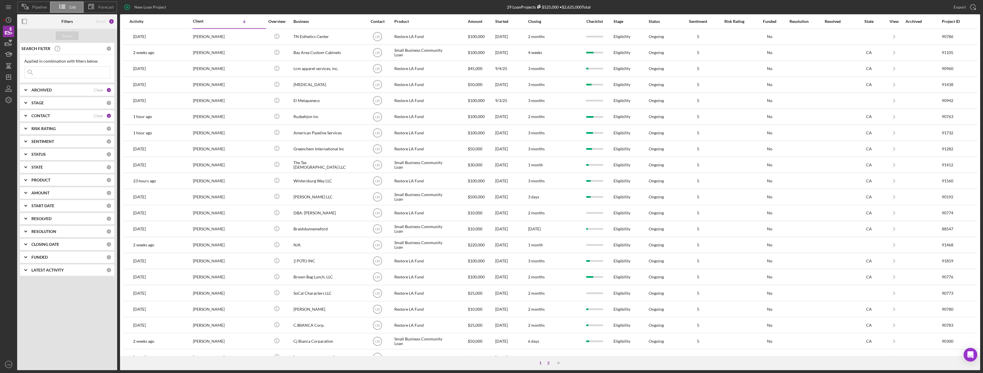
click at [547, 363] on div "2" at bounding box center [548, 363] width 8 height 5
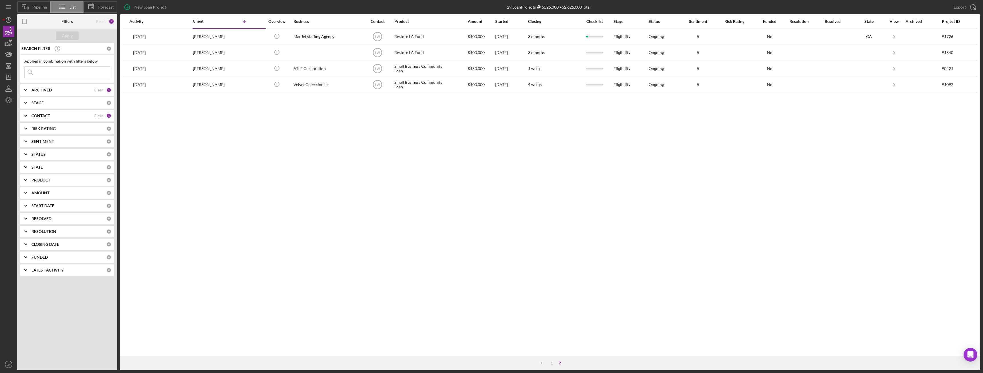
click at [540, 363] on icon "Icon/Table Sort Arrow" at bounding box center [541, 362] width 11 height 11
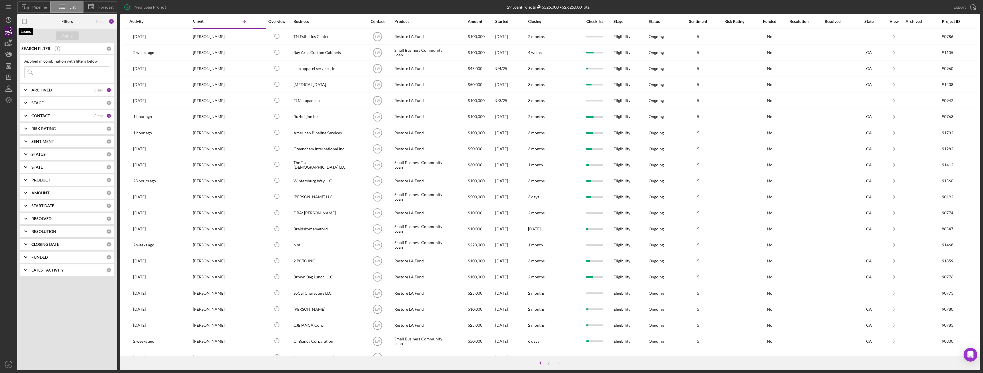
click at [9, 29] on icon "button" at bounding box center [8, 31] width 14 height 14
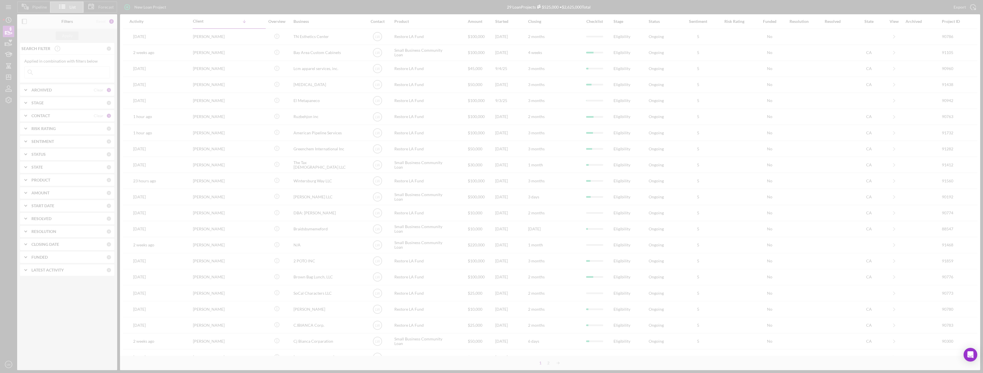
click at [7, 44] on div at bounding box center [491, 186] width 983 height 373
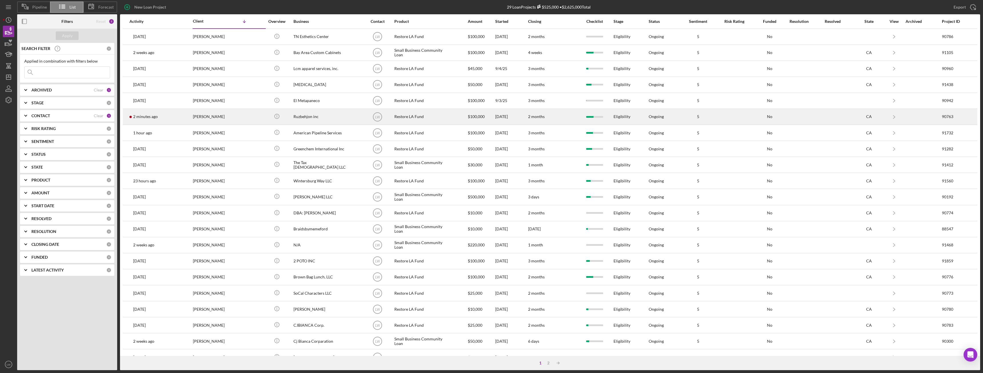
click at [187, 120] on td "2 minutes ago Roozbeh Farahanipour" at bounding box center [160, 117] width 63 height 16
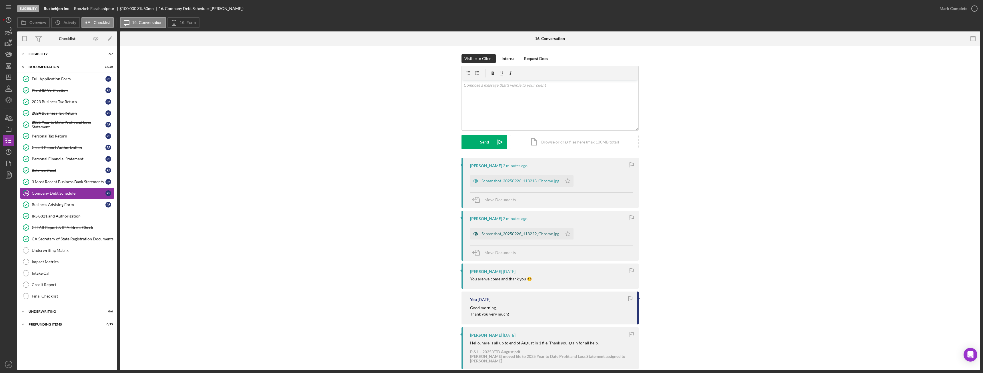
click at [514, 236] on div "Screenshot_20250926_113229_Chrome.jpg" at bounding box center [521, 234] width 78 height 5
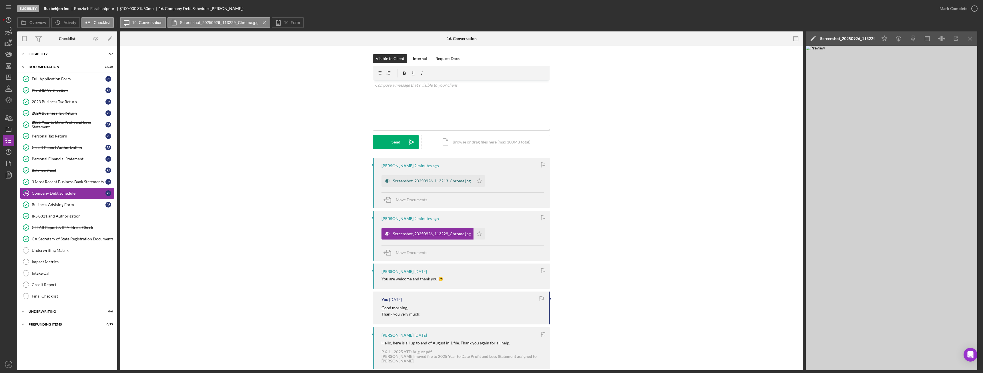
click at [426, 181] on div "Screenshot_20250926_113213_Chrome.jpg" at bounding box center [432, 181] width 78 height 5
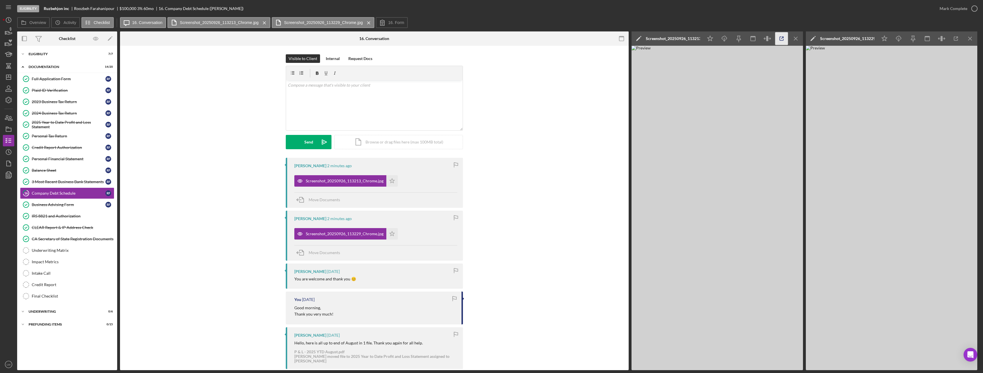
click at [784, 40] on icon "button" at bounding box center [781, 38] width 13 height 13
click at [797, 40] on line "button" at bounding box center [795, 38] width 3 height 3
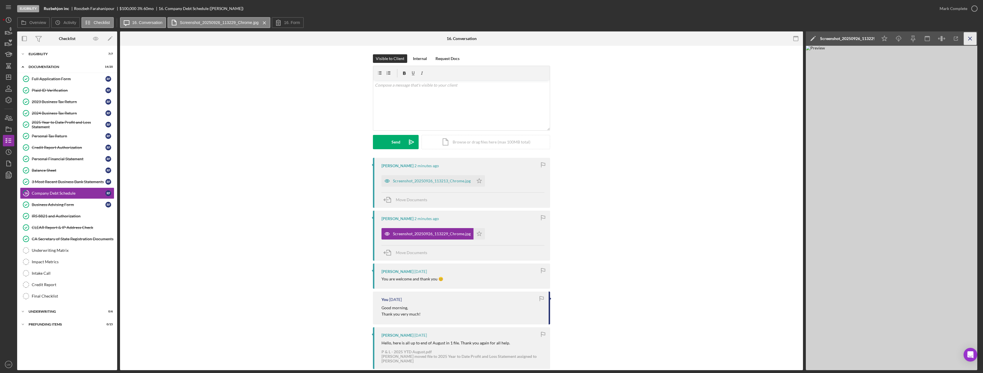
click at [973, 41] on icon "Icon/Menu Close" at bounding box center [970, 38] width 13 height 13
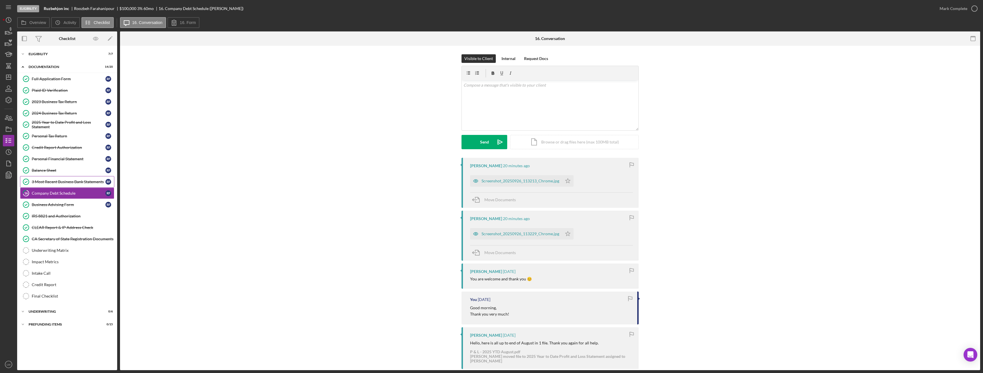
click at [48, 185] on link "3 Most Recent Business Bank Statements 3 Most Recent Business Bank Statements R…" at bounding box center [67, 181] width 94 height 11
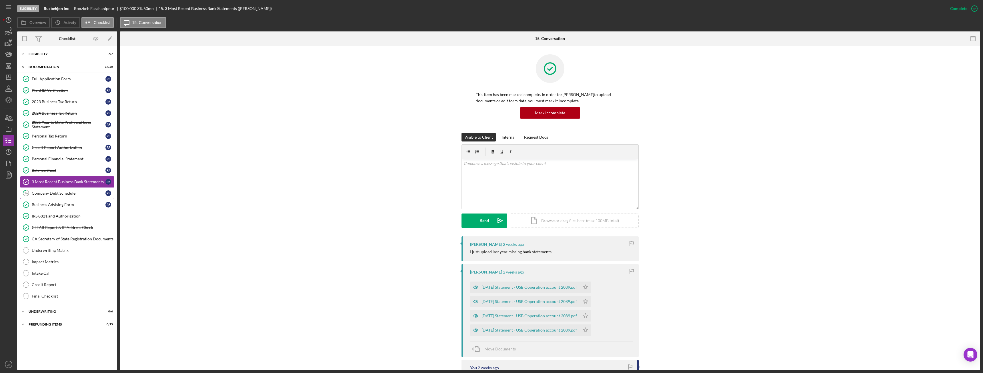
click at [48, 190] on link "16 Company Debt Schedule R F" at bounding box center [67, 192] width 94 height 11
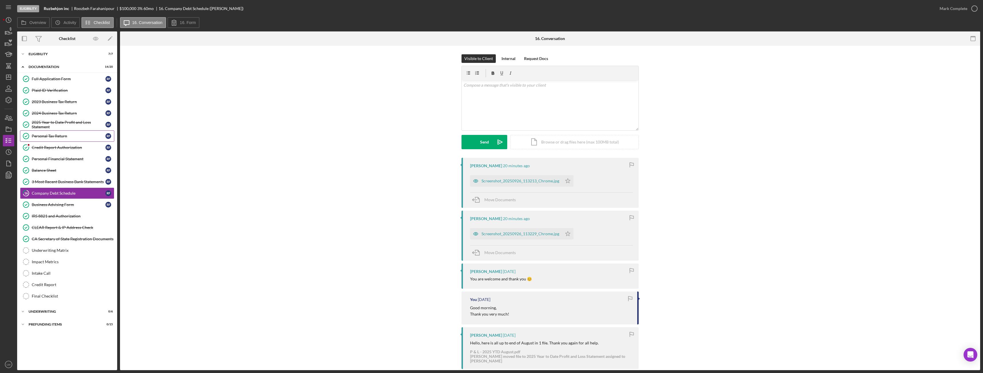
click at [65, 137] on div "Personal Tax Return" at bounding box center [69, 136] width 74 height 5
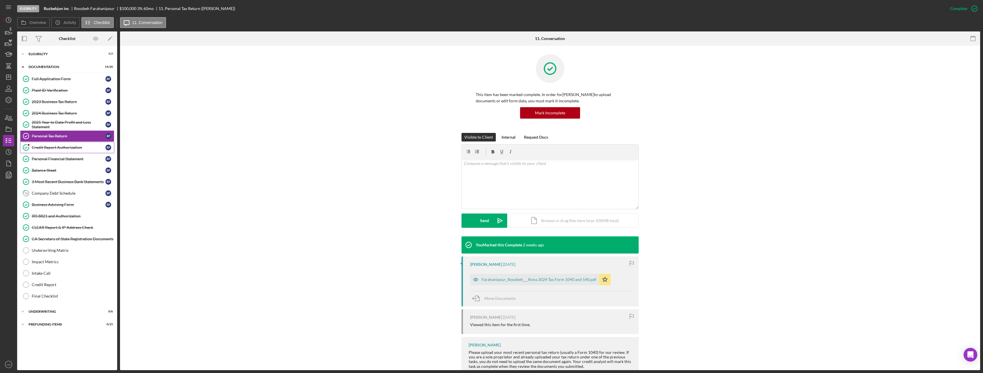
click at [64, 148] on div "Credit Report Authorization" at bounding box center [69, 147] width 74 height 5
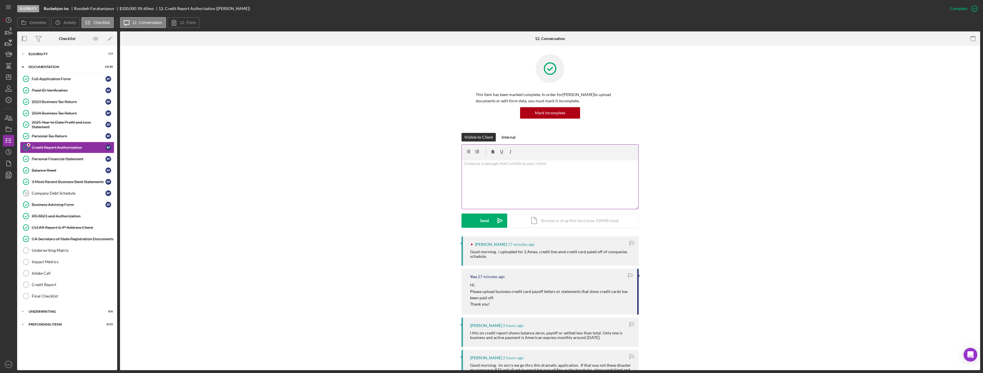
click at [502, 202] on div "v Color teal Color pink Remove color Add row above Add row below Add column bef…" at bounding box center [550, 184] width 177 height 50
click at [482, 223] on div "Send" at bounding box center [484, 221] width 9 height 14
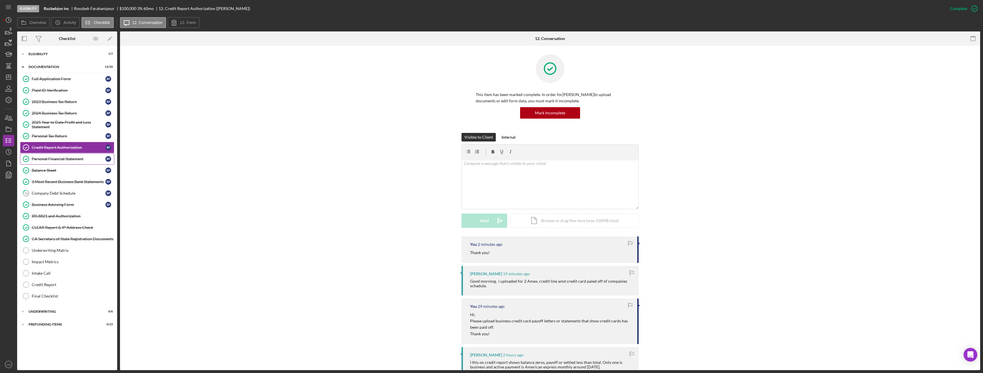
click at [56, 161] on div "Personal Financial Statement" at bounding box center [69, 159] width 74 height 5
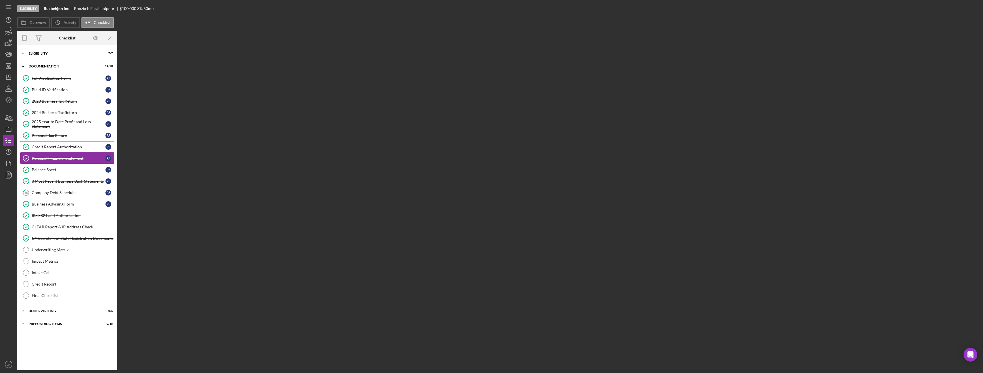
click at [61, 150] on link "Credit Report Authorization Credit Report Authorization R F" at bounding box center [67, 146] width 94 height 11
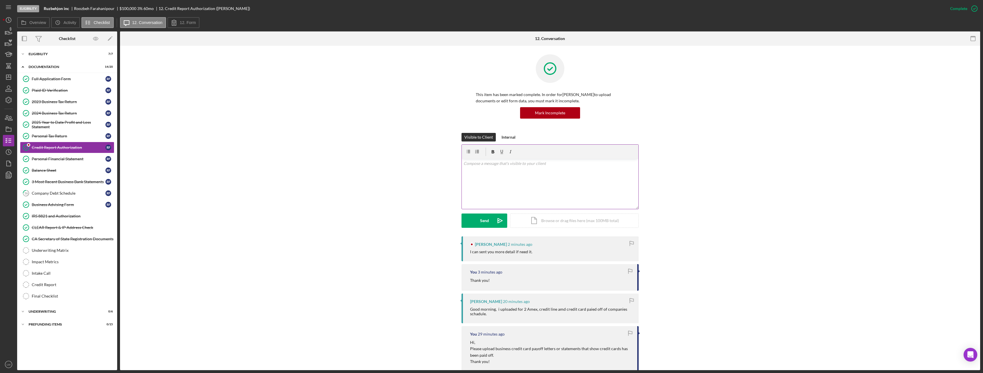
click at [527, 200] on div "v Color teal Color pink Remove color Add row above Add row below Add column bef…" at bounding box center [550, 184] width 177 height 50
click at [468, 227] on button "Send Icon/icon-invite-send" at bounding box center [485, 221] width 46 height 14
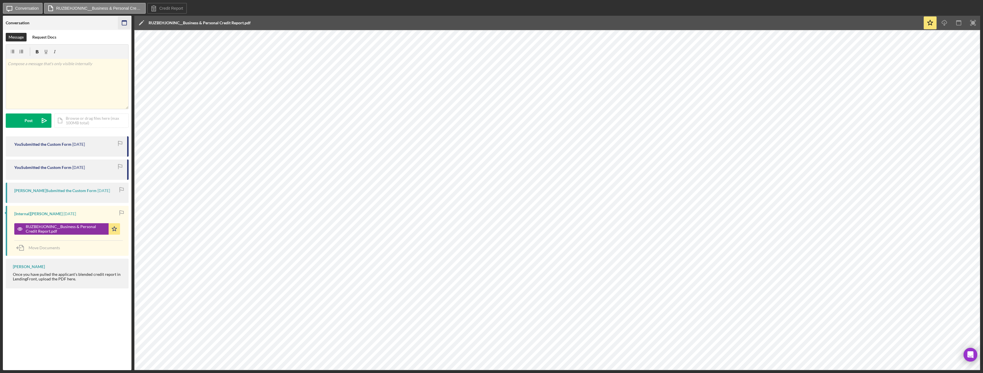
click at [123, 23] on icon "button" at bounding box center [124, 23] width 13 height 13
click at [124, 24] on icon "button" at bounding box center [124, 23] width 13 height 13
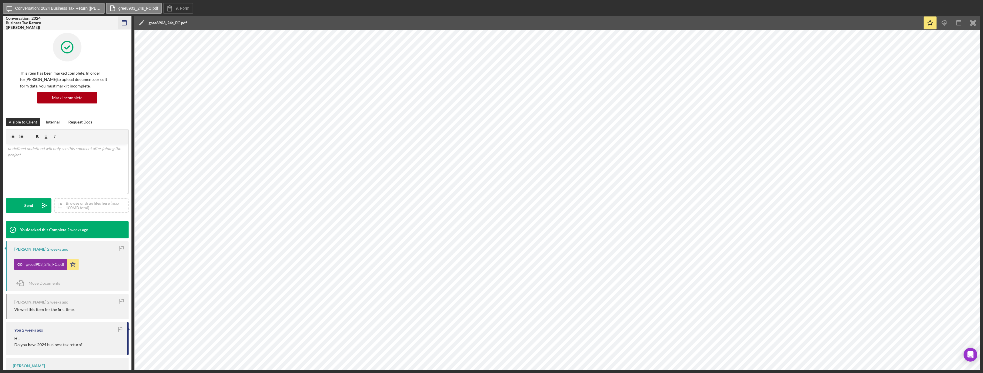
click at [127, 23] on rect "button" at bounding box center [124, 23] width 5 height 5
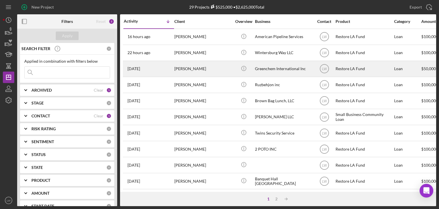
click at [279, 70] on div "Greenchem International Inc" at bounding box center [283, 68] width 57 height 15
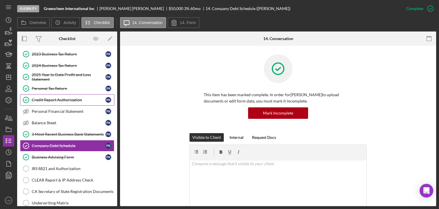
scroll to position [38, 0]
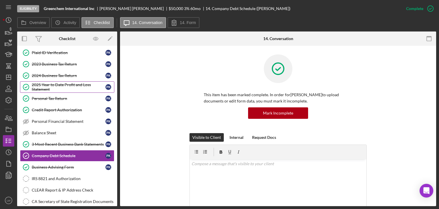
click at [64, 83] on div "2025 Year to Date Profit and Loss Statement" at bounding box center [69, 86] width 74 height 9
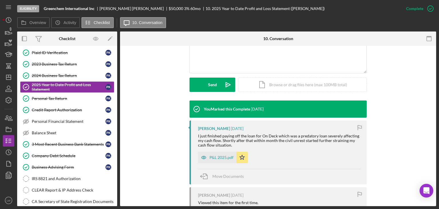
scroll to position [171, 0]
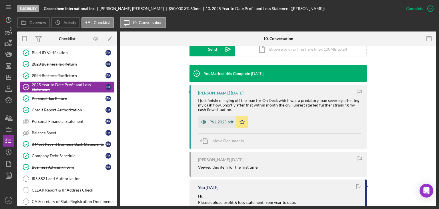
click at [216, 124] on div "P&L 2025.pdf" at bounding box center [222, 121] width 24 height 5
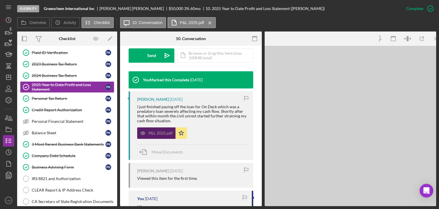
scroll to position [178, 0]
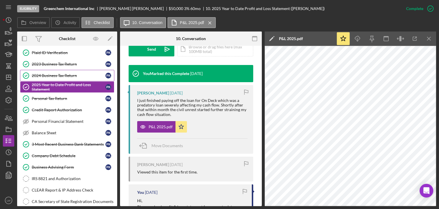
click at [57, 74] on div "2024 Business Tax Return" at bounding box center [69, 75] width 74 height 5
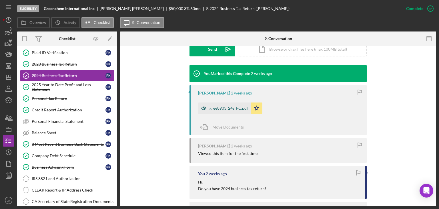
click at [228, 107] on div "gree8903_24s_FC.pdf" at bounding box center [229, 108] width 39 height 5
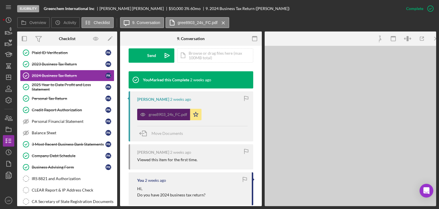
scroll to position [178, 0]
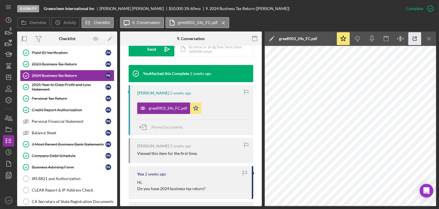
click at [413, 41] on icon "button" at bounding box center [414, 38] width 13 height 13
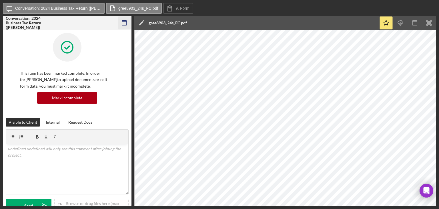
click at [123, 22] on icon "button" at bounding box center [124, 23] width 13 height 13
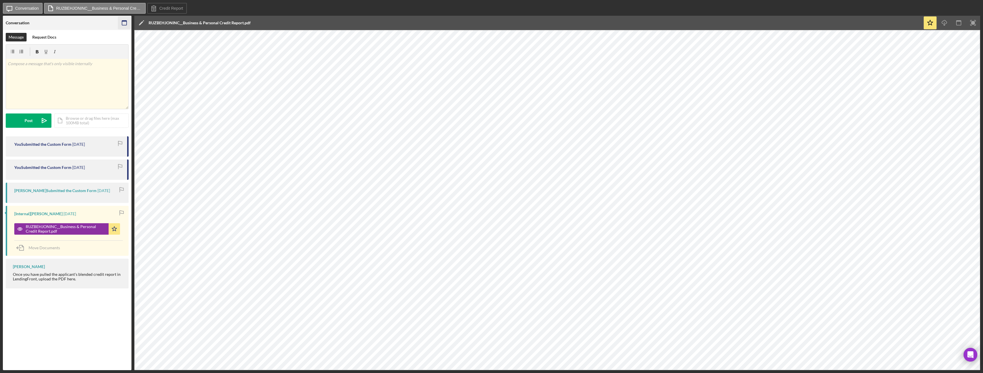
click at [125, 21] on rect "button" at bounding box center [124, 21] width 5 height 1
